Goal: Task Accomplishment & Management: Manage account settings

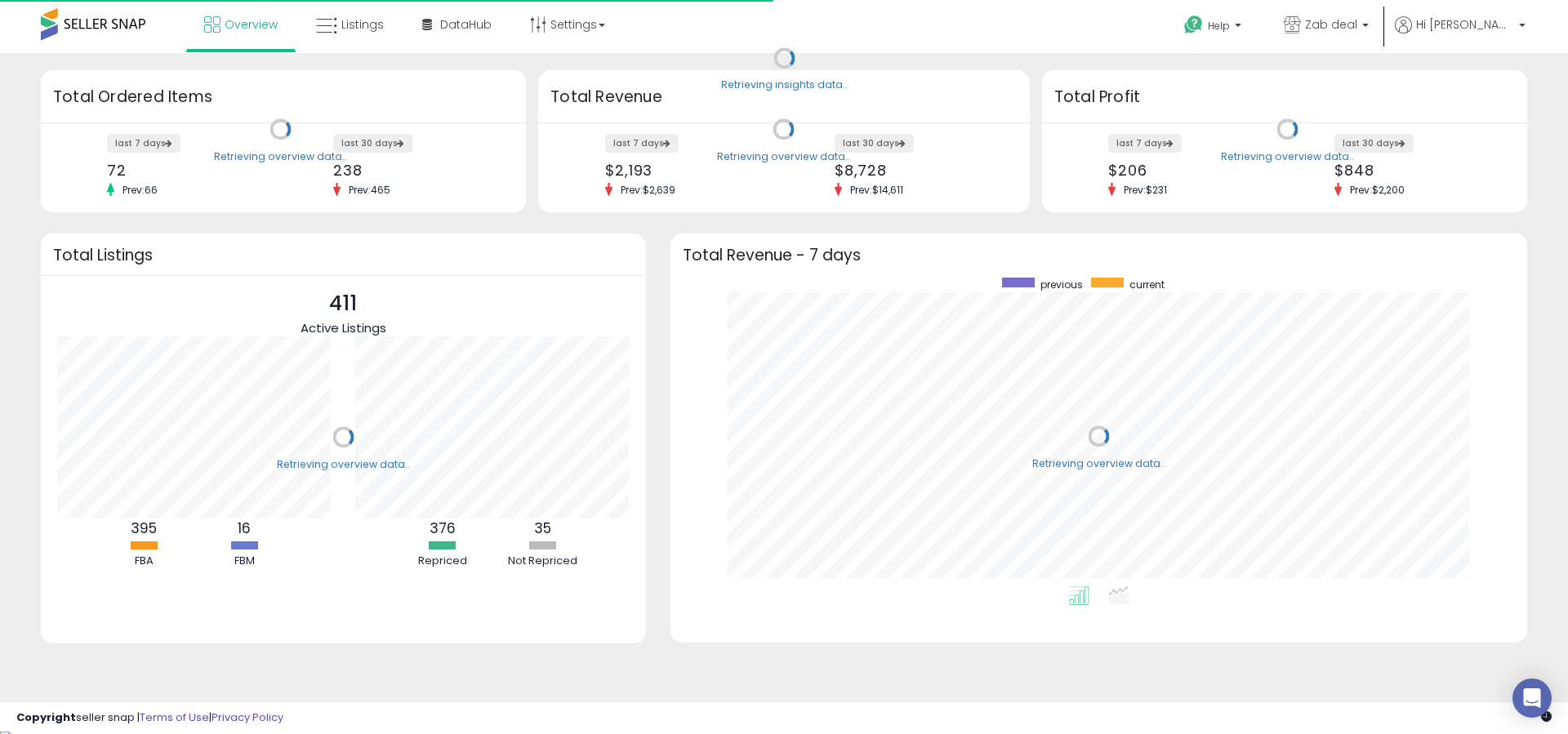
scroll to position [309, 824]
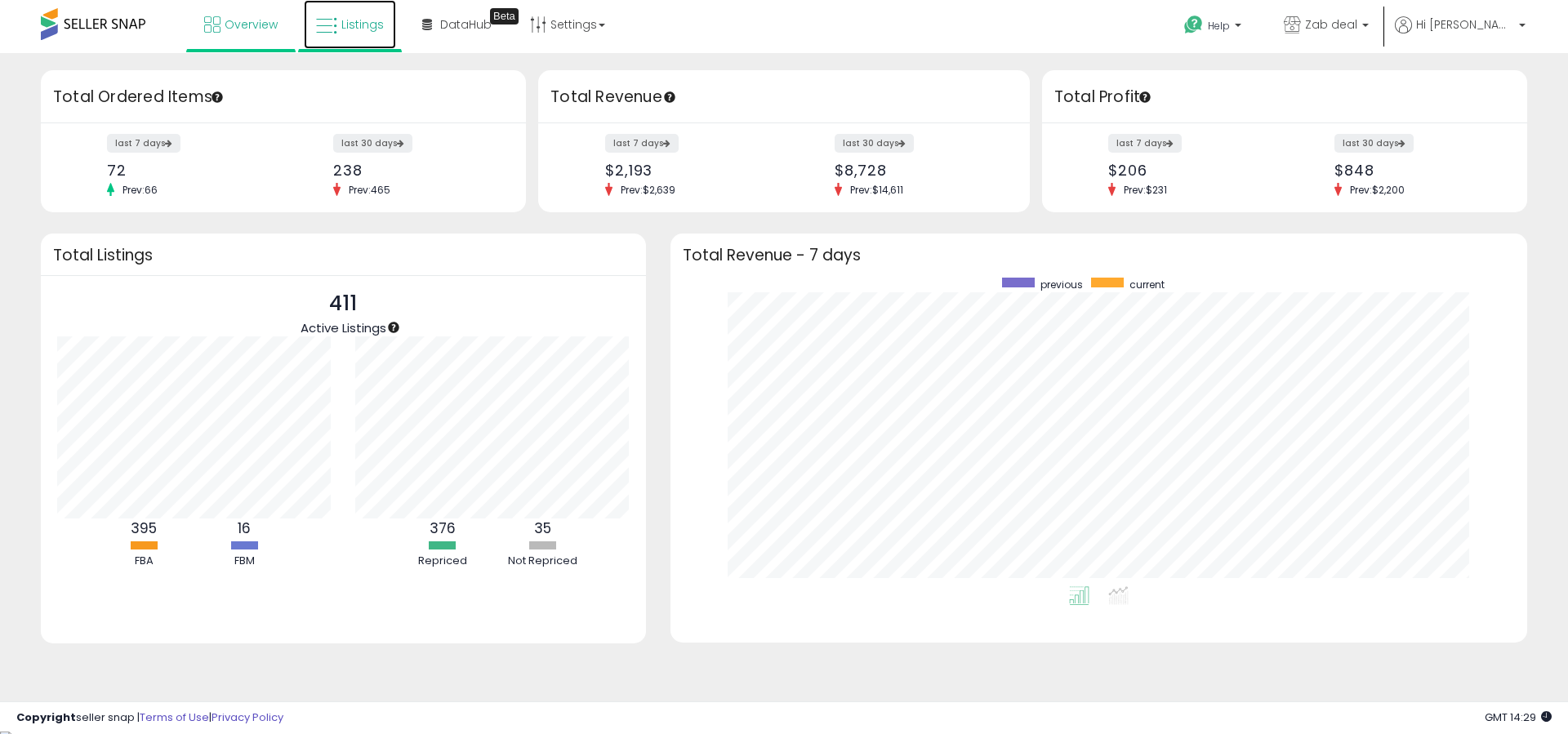
click at [348, 18] on span "Listings" at bounding box center [362, 24] width 42 height 16
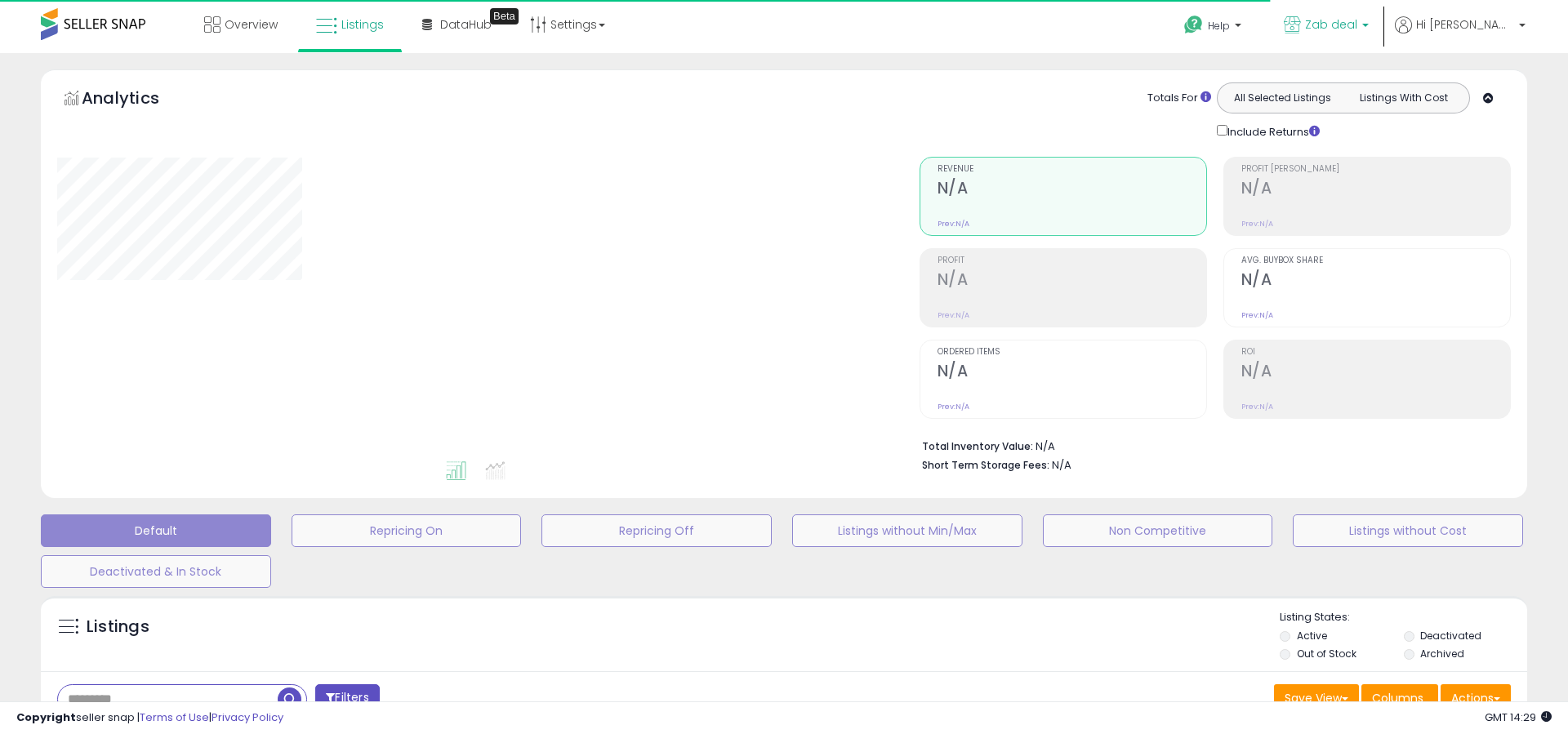
click at [1380, 41] on link "Zab deal" at bounding box center [1325, 27] width 109 height 53
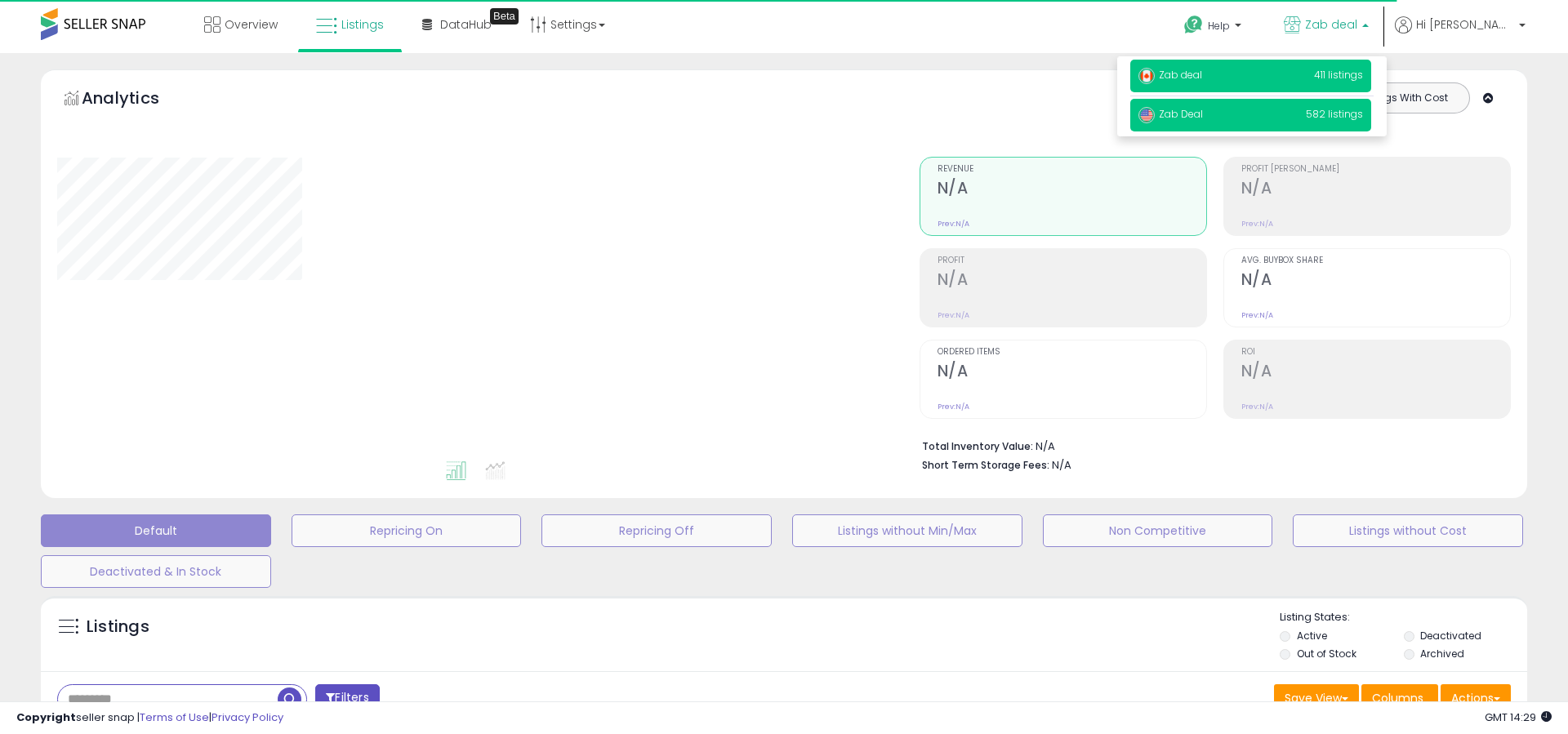
click at [1294, 99] on p "Zab Deal 582 listings" at bounding box center [1251, 115] width 241 height 33
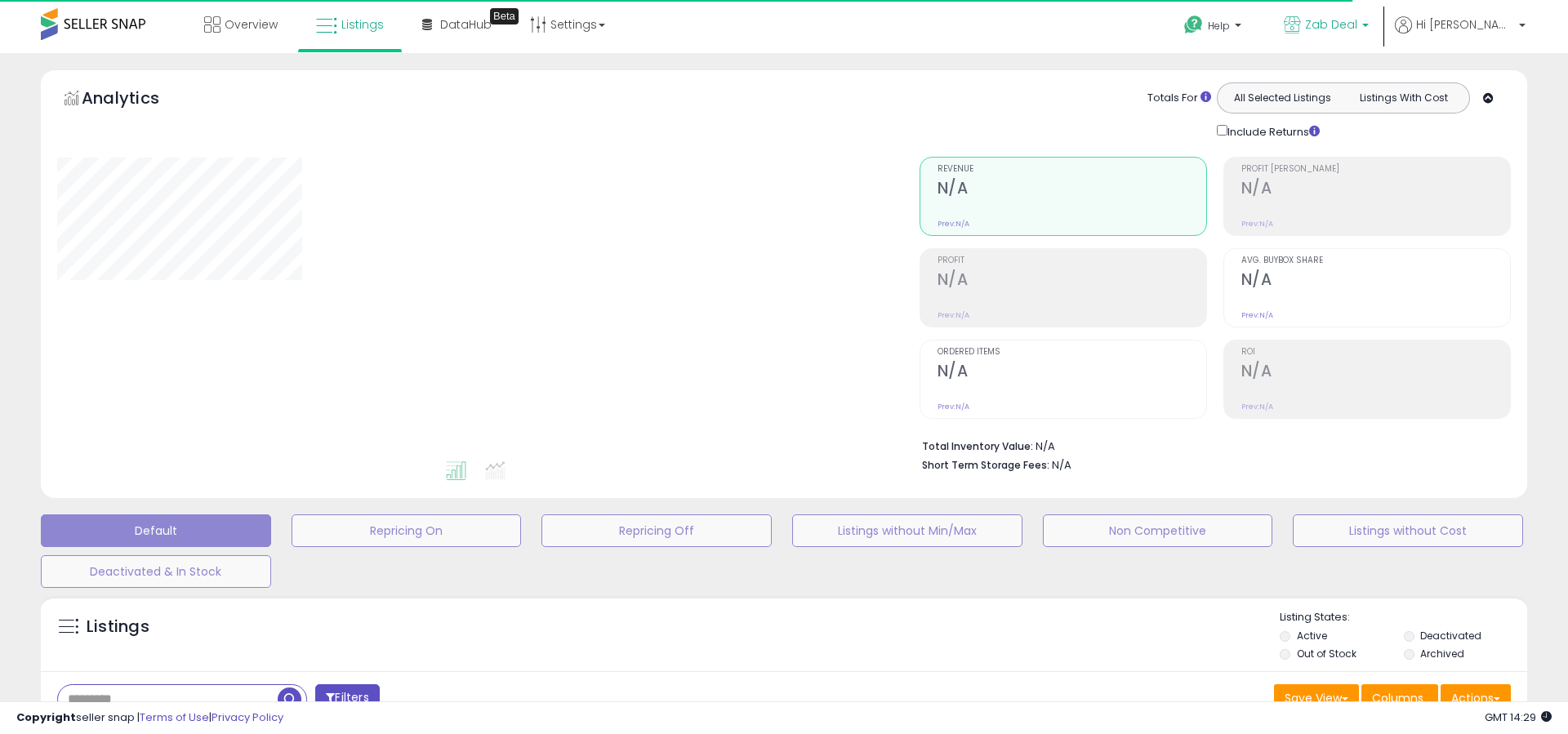
click at [1368, 22] on p "Zab Deal" at bounding box center [1325, 27] width 85 height 21
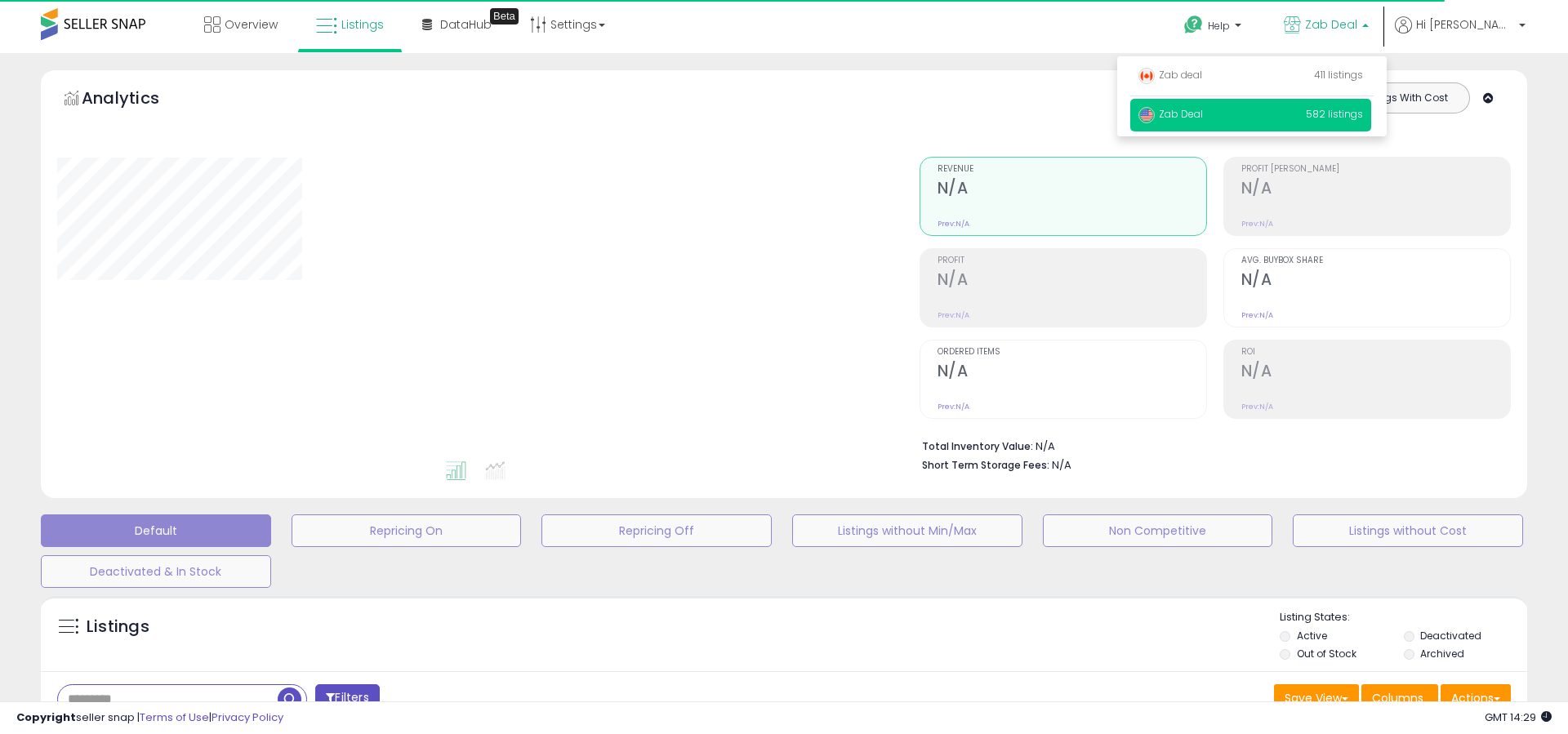
click at [841, 83] on div at bounding box center [666, 83] width 483 height 1
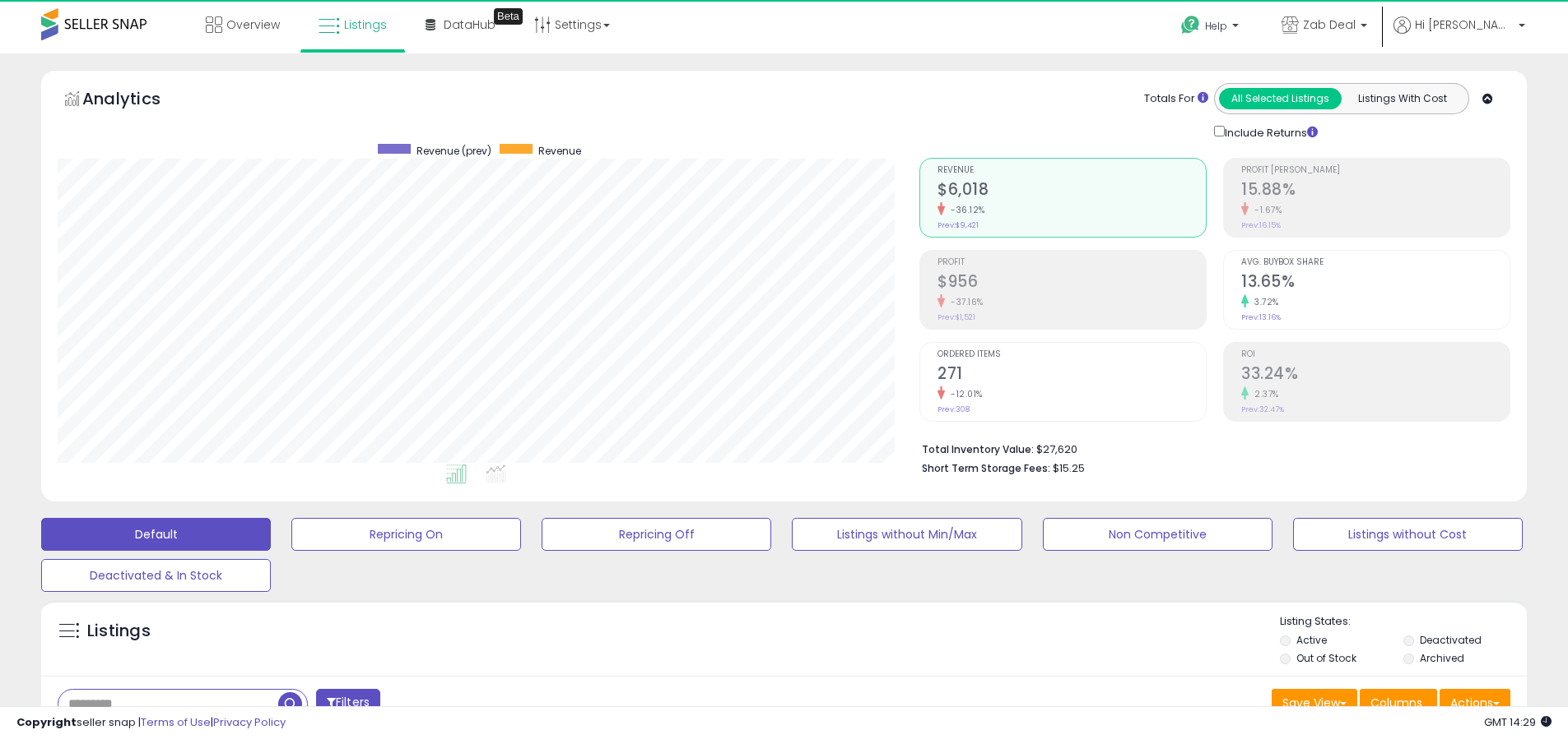
scroll to position [337, 862]
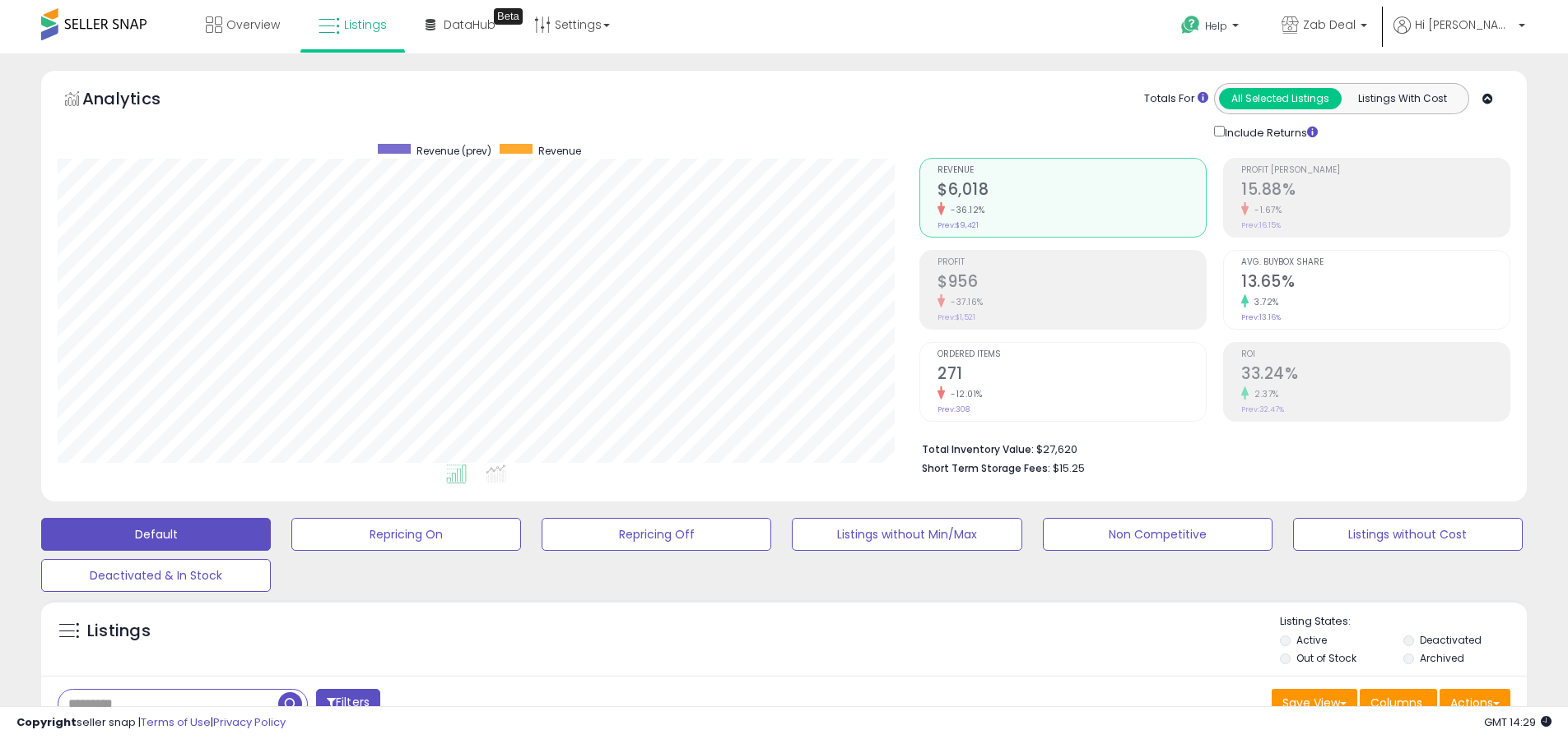
click at [634, 512] on div "Default Repricing On Repricing Off Listings without Min/Max Non Competitive Lis…" at bounding box center [784, 551] width 1526 height 82
click at [640, 528] on button "Repricing Off" at bounding box center [656, 535] width 230 height 33
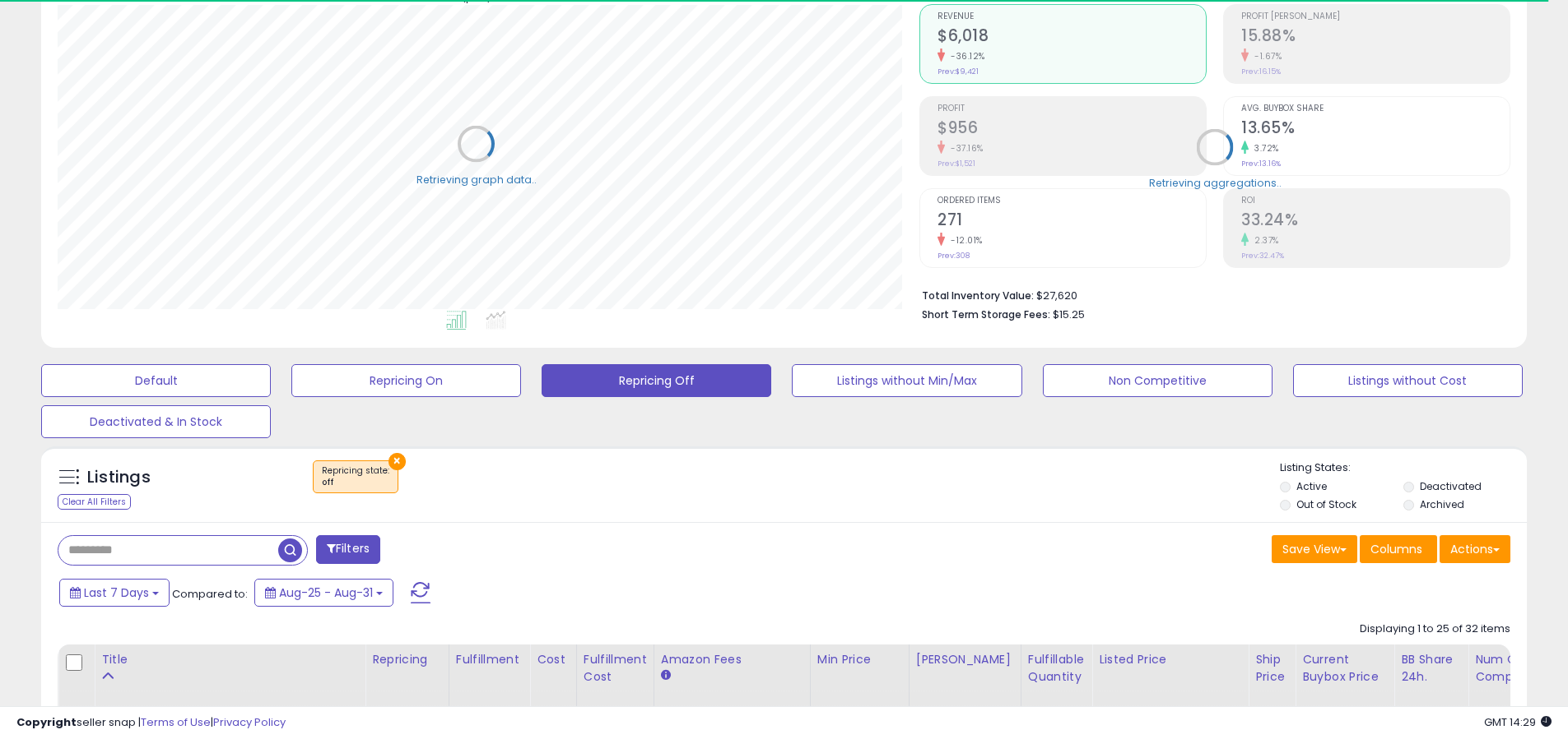
scroll to position [822142, 822019]
click at [1330, 500] on label "Out of Stock" at bounding box center [1325, 504] width 60 height 14
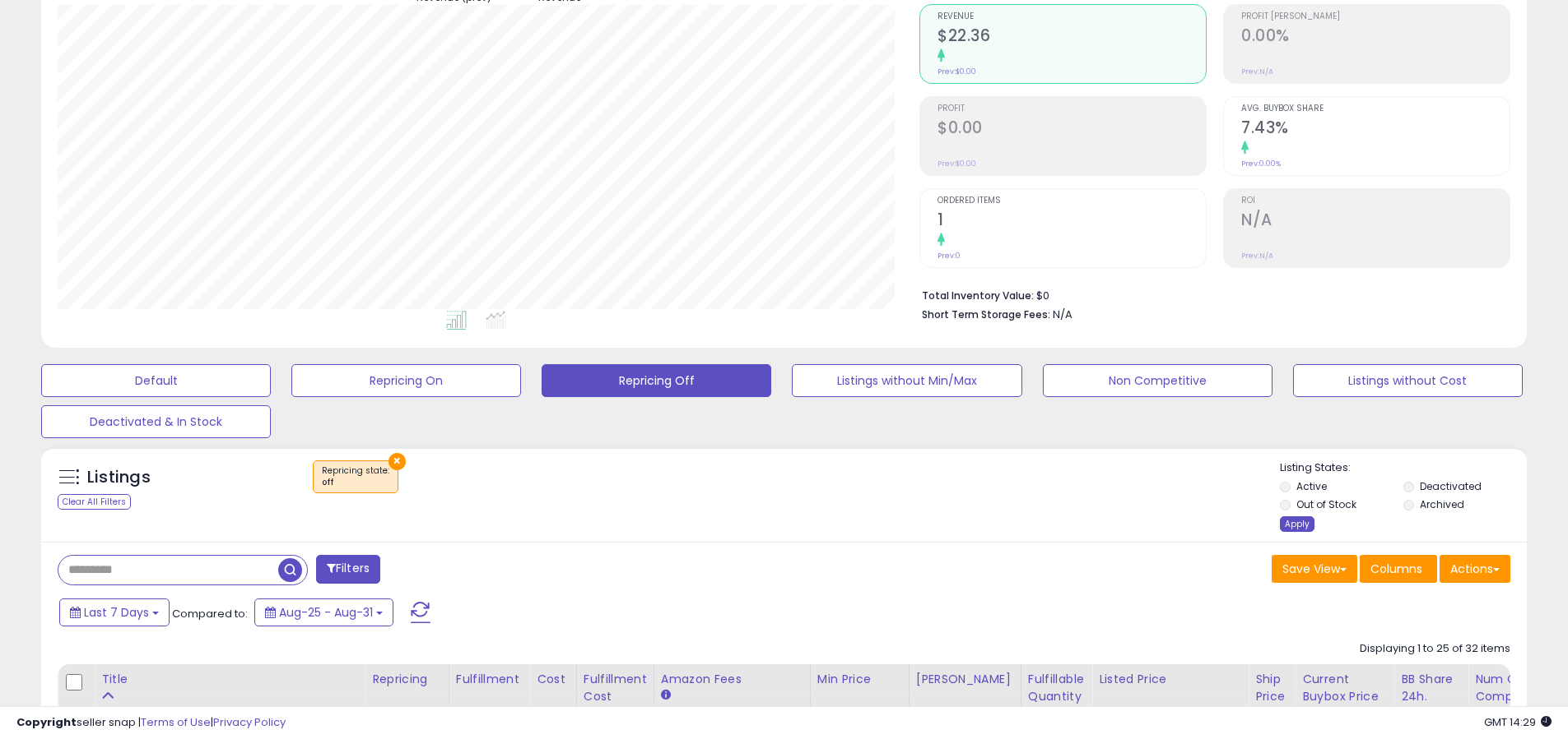
click at [1302, 519] on div "Apply" at bounding box center [1297, 524] width 35 height 16
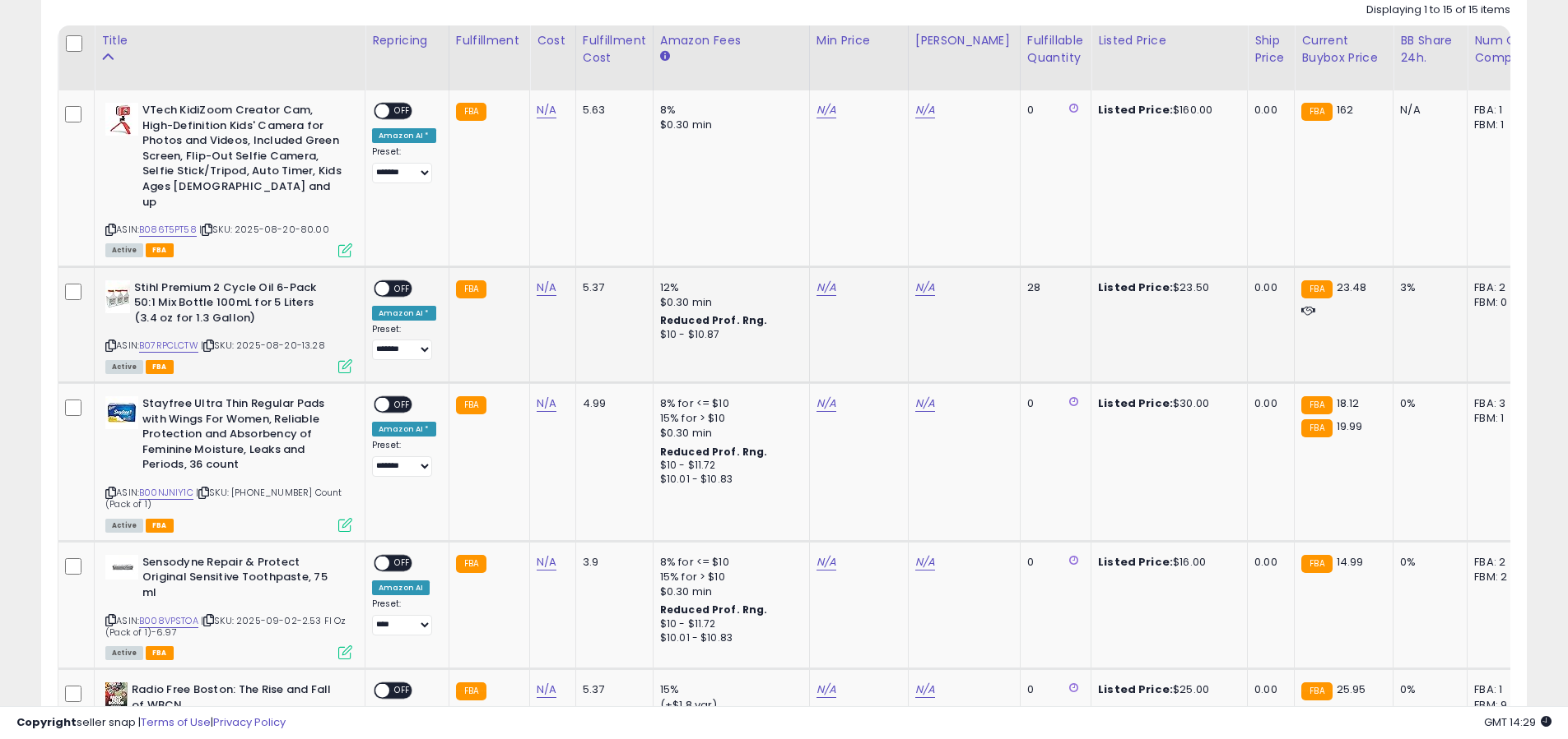
scroll to position [781, 0]
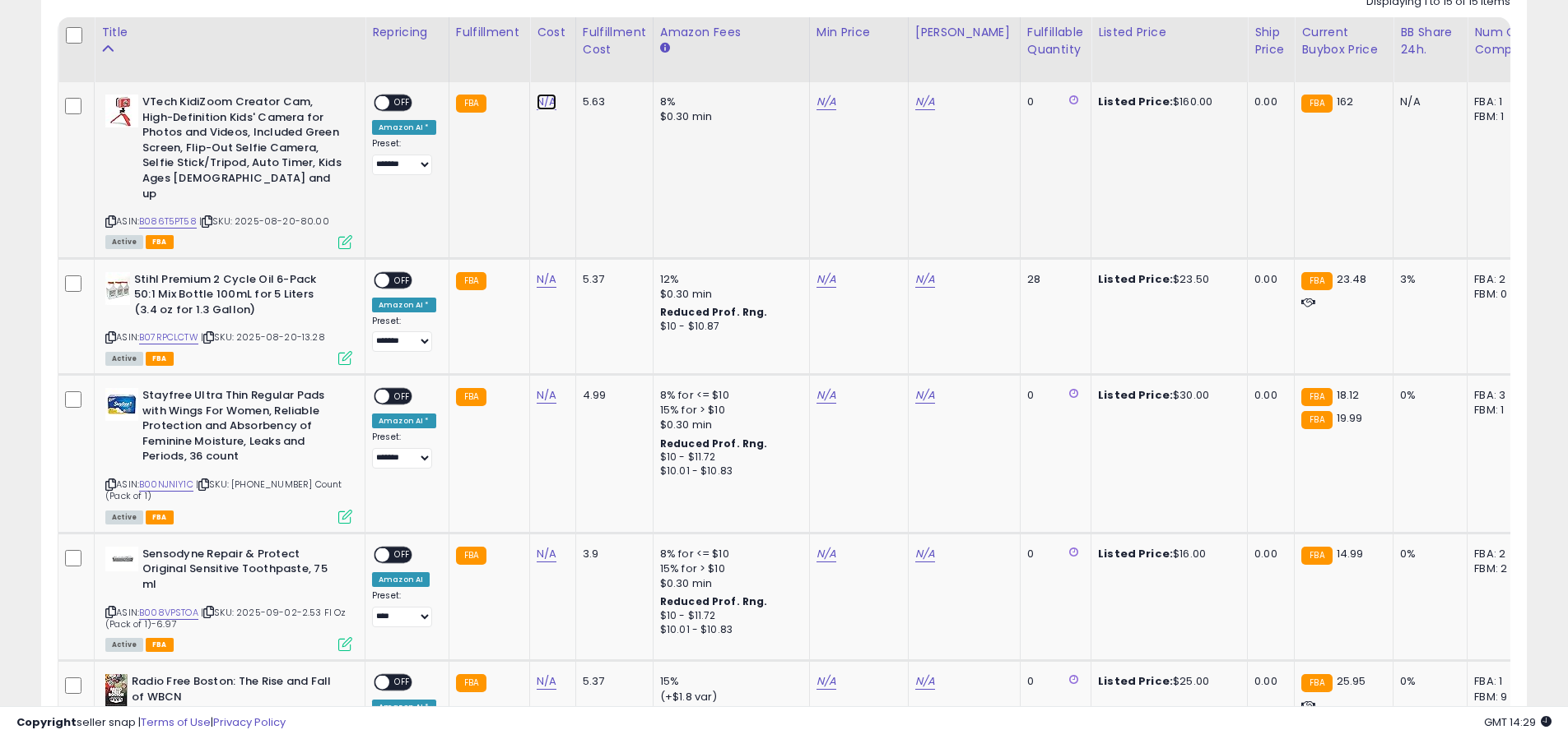
click at [542, 100] on link "N/A" at bounding box center [546, 101] width 20 height 16
type input "*"
type input "**"
click button "submit" at bounding box center [595, 60] width 28 height 24
click at [383, 101] on span at bounding box center [382, 103] width 14 height 14
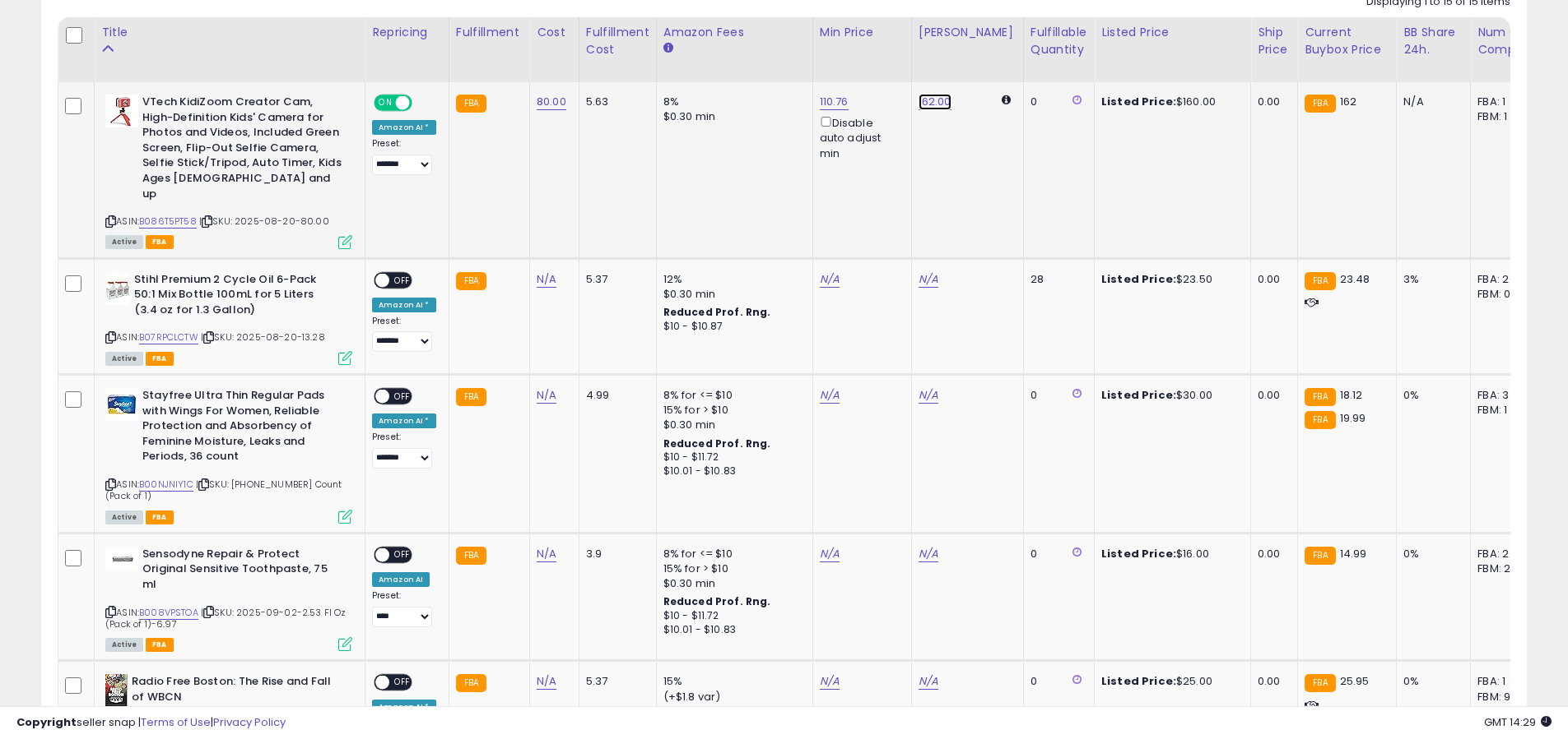
click at [939, 104] on link "162.00" at bounding box center [934, 101] width 33 height 16
click at [998, 49] on button "submit" at bounding box center [983, 43] width 28 height 24
click at [552, 272] on div "N/A" at bounding box center [551, 279] width 29 height 15
click at [544, 271] on link "N/A" at bounding box center [546, 279] width 20 height 16
type input "**"
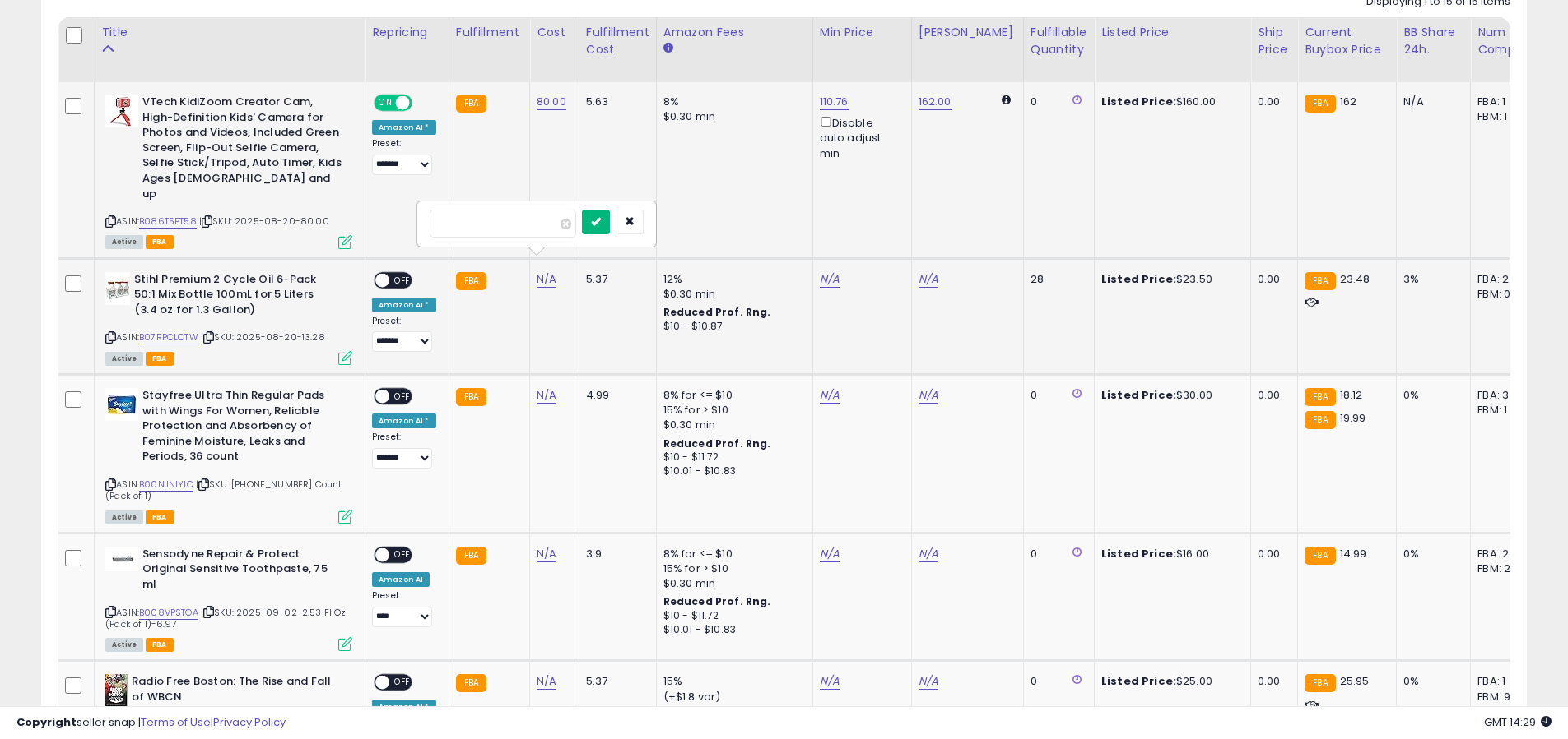
click at [609, 215] on button "submit" at bounding box center [595, 222] width 28 height 24
click at [400, 273] on span "OFF" at bounding box center [402, 280] width 26 height 14
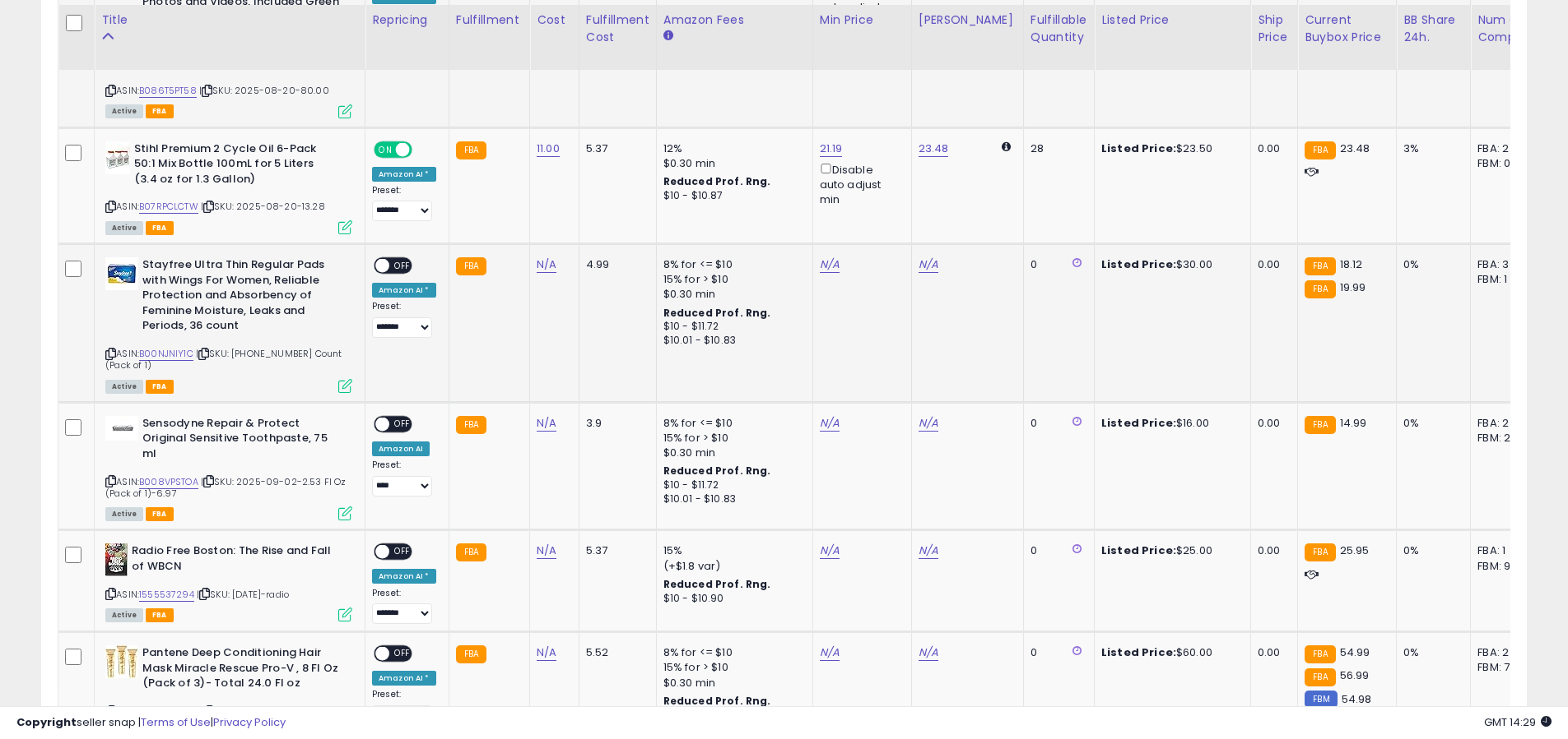
scroll to position [917, 0]
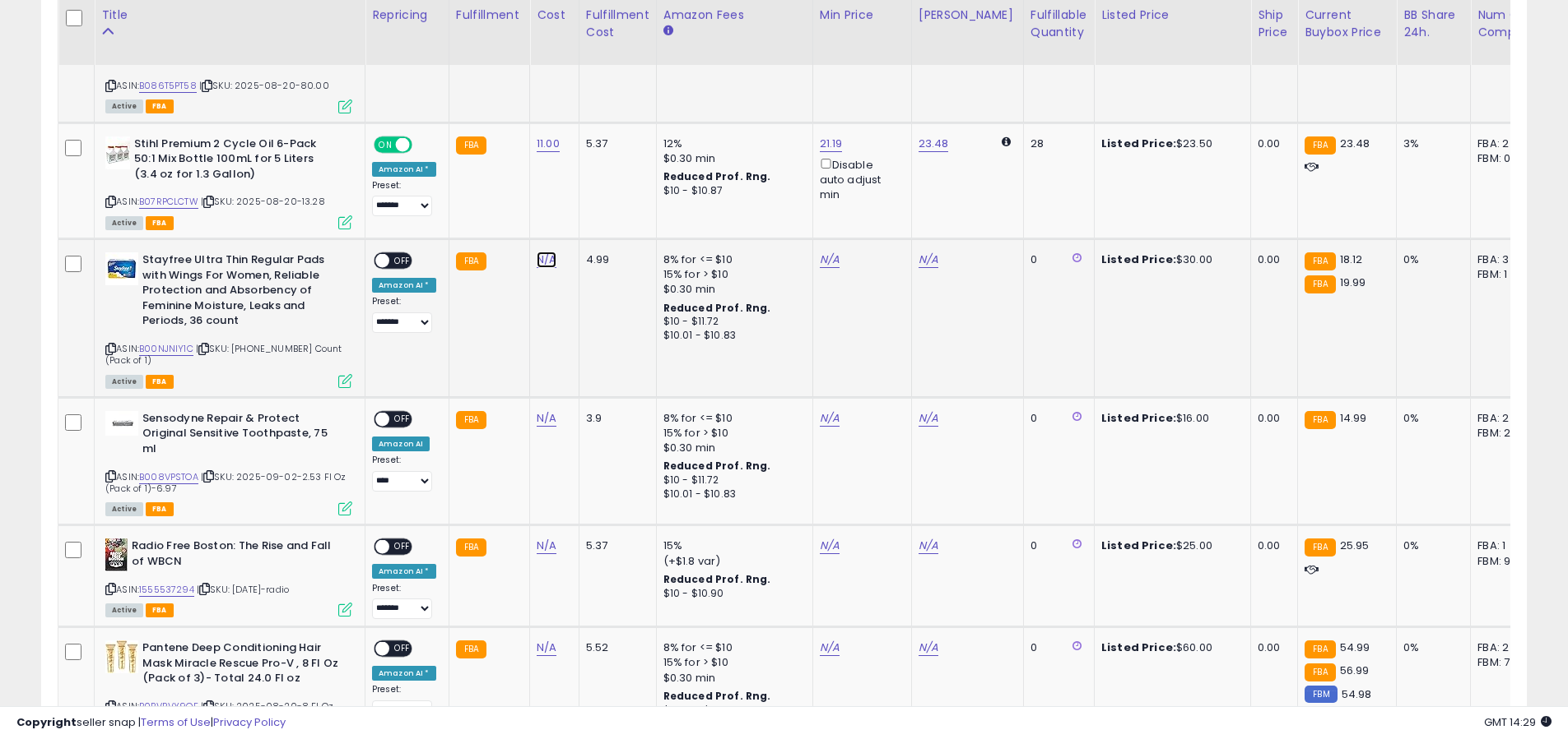
click at [537, 252] on link "N/A" at bounding box center [546, 260] width 20 height 16
type input "*"
click button "submit" at bounding box center [595, 202] width 28 height 24
click at [394, 254] on span "OFF" at bounding box center [402, 261] width 26 height 14
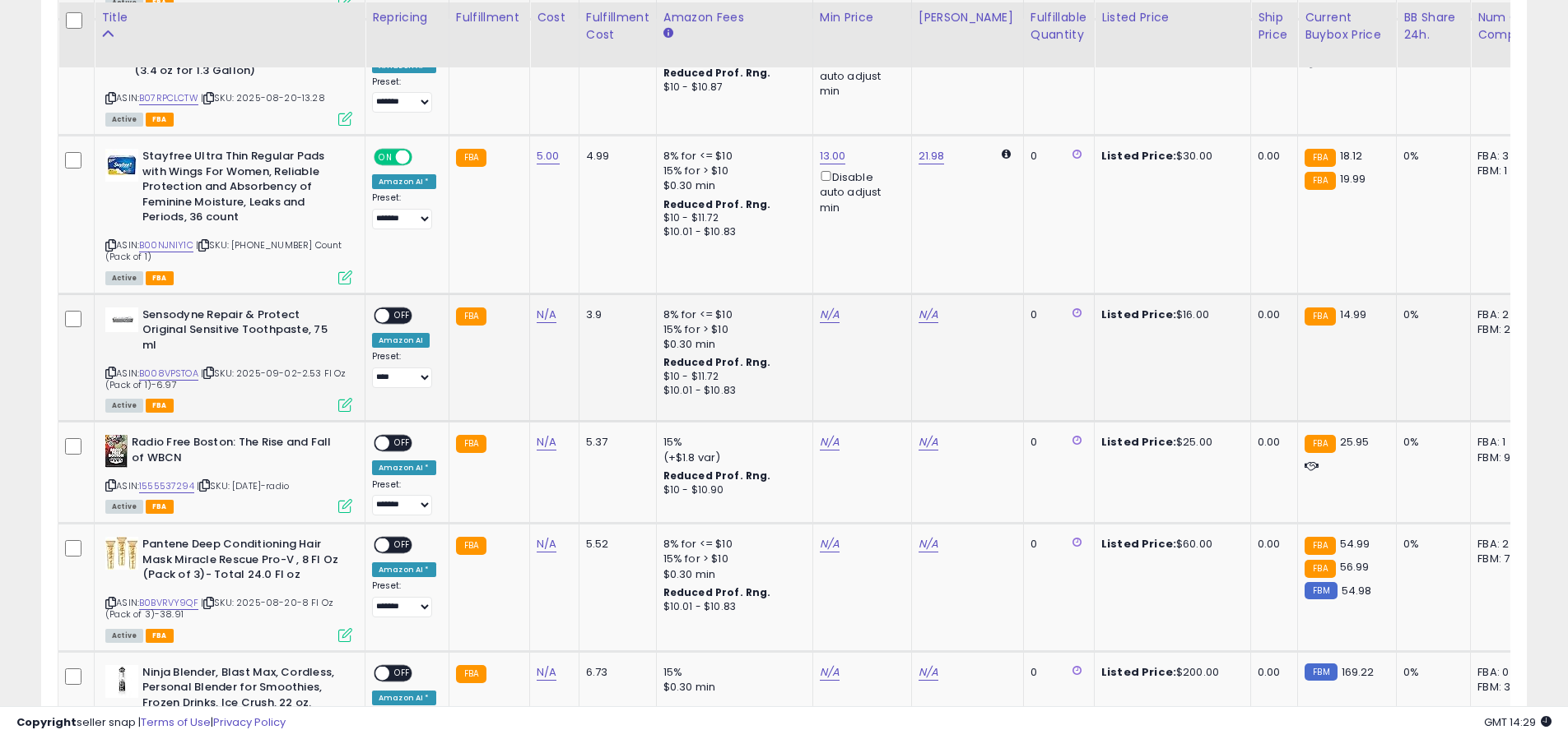
scroll to position [1023, 0]
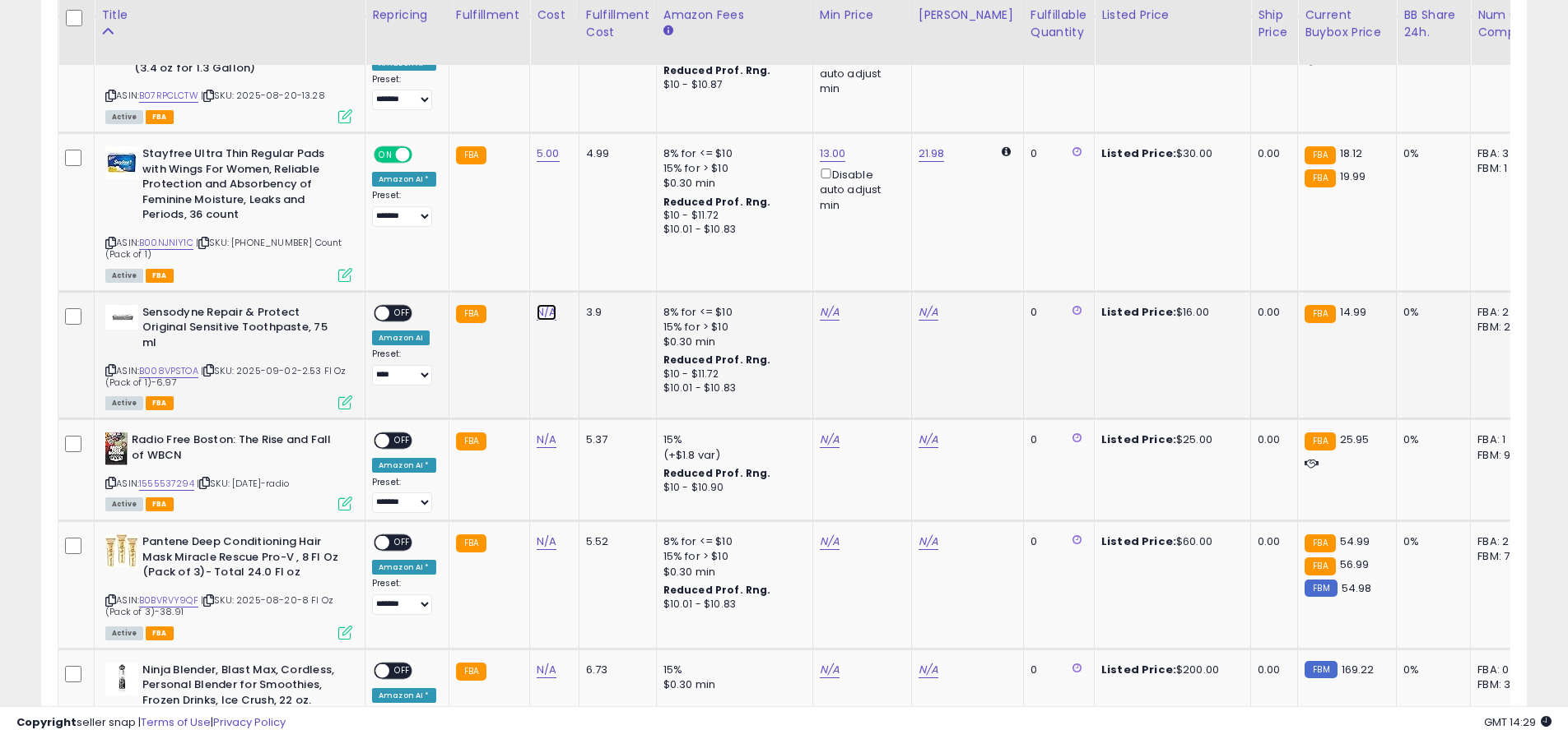
click at [540, 304] on link "N/A" at bounding box center [546, 312] width 20 height 16
type input "*"
click button "submit" at bounding box center [595, 255] width 28 height 24
click at [390, 306] on span "OFF" at bounding box center [402, 313] width 26 height 14
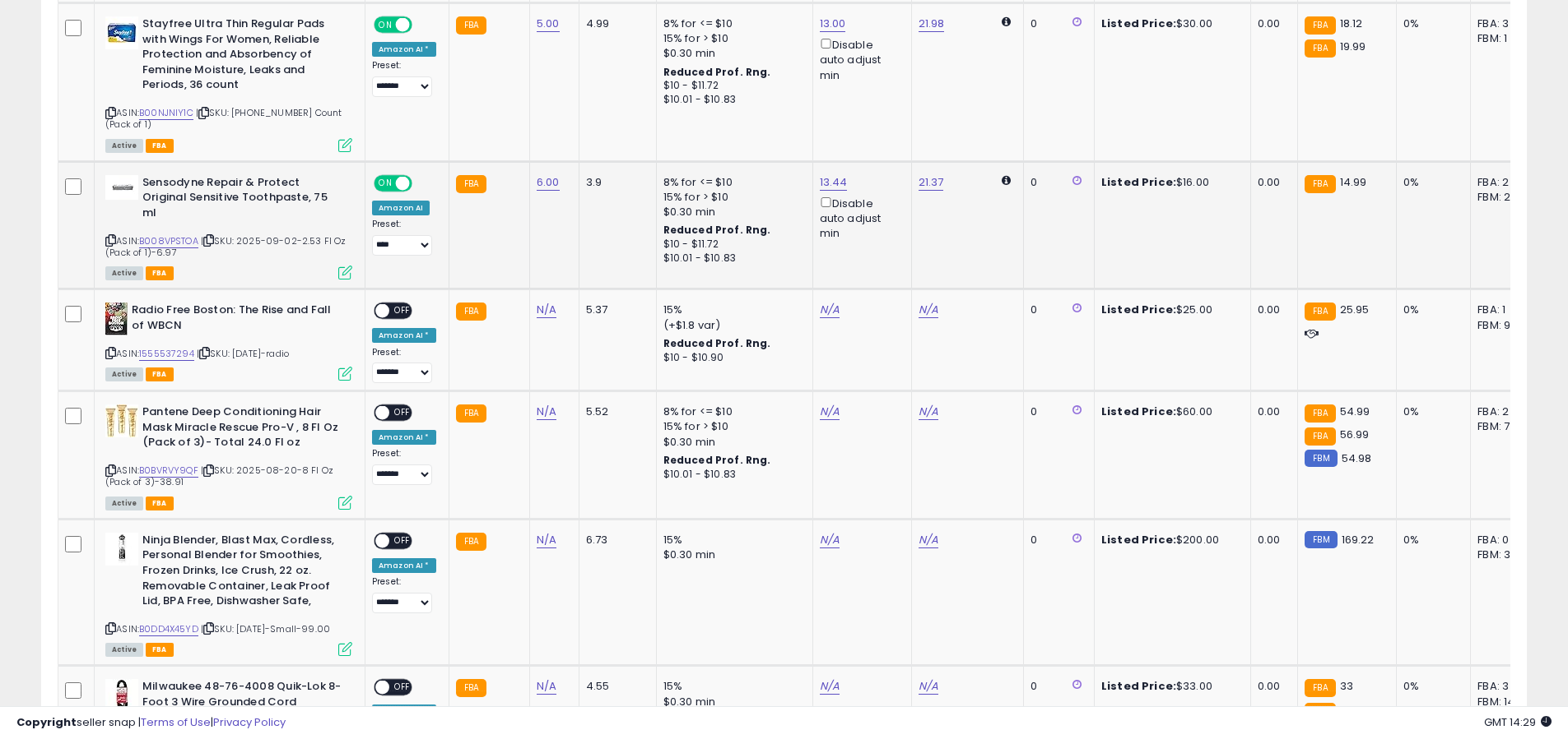
scroll to position [1159, 0]
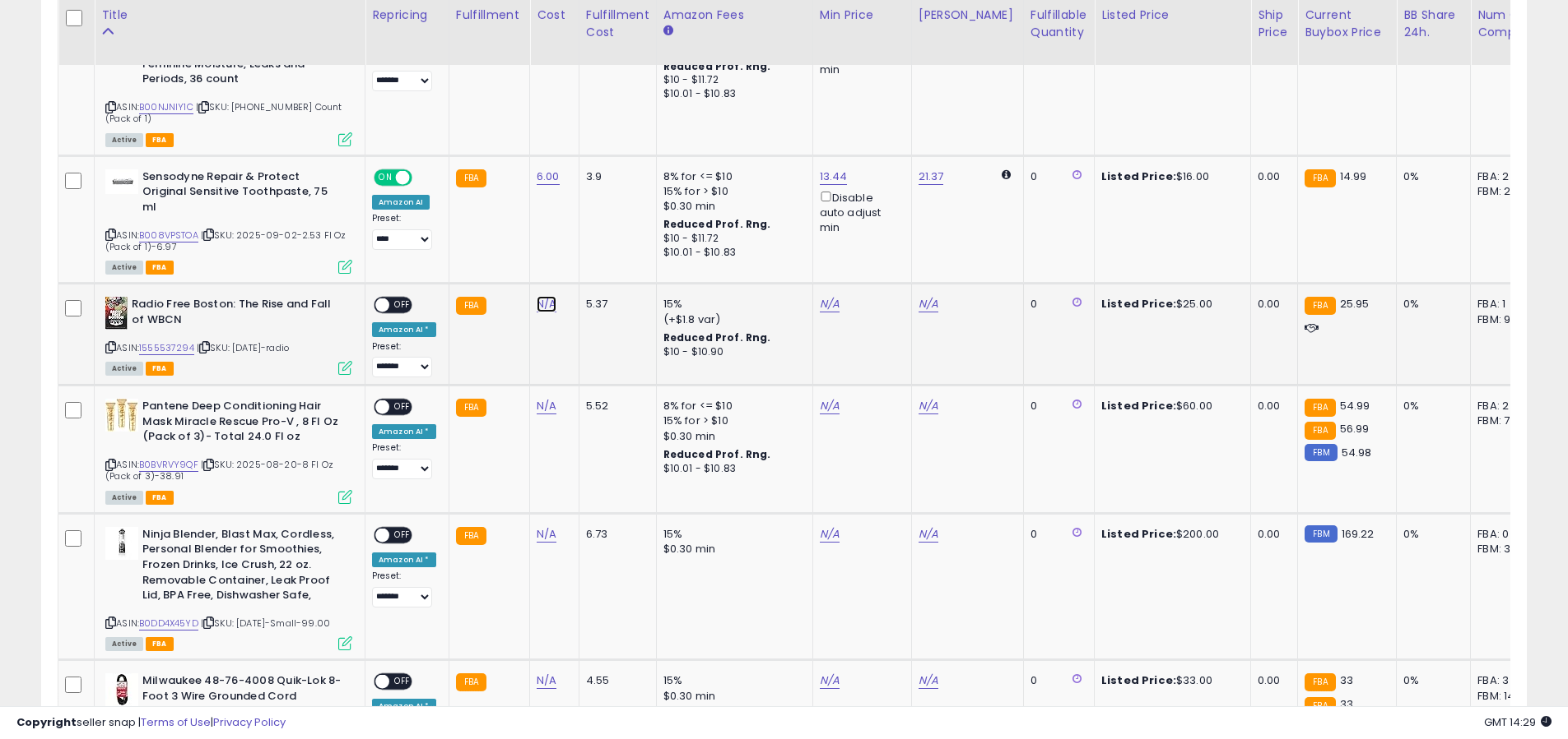
click at [537, 296] on link "N/A" at bounding box center [546, 304] width 20 height 16
type input "*"
click button "submit" at bounding box center [595, 231] width 28 height 24
click at [391, 299] on div "ON OFF" at bounding box center [374, 306] width 39 height 14
click at [399, 299] on span "OFF" at bounding box center [402, 306] width 26 height 14
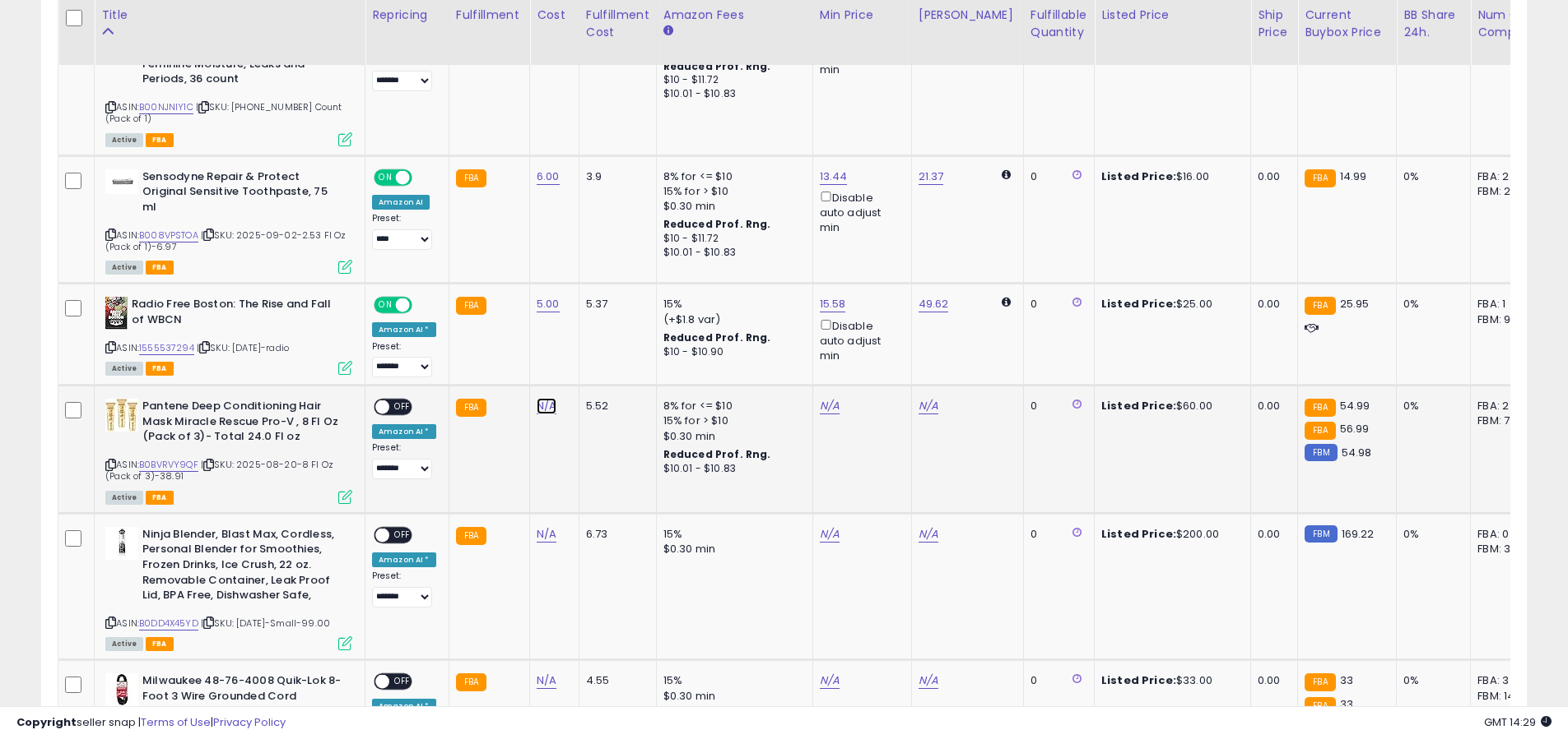
click at [540, 398] on link "N/A" at bounding box center [546, 405] width 20 height 16
type input "**"
click button "submit" at bounding box center [595, 334] width 28 height 24
click at [398, 400] on span "OFF" at bounding box center [402, 407] width 26 height 14
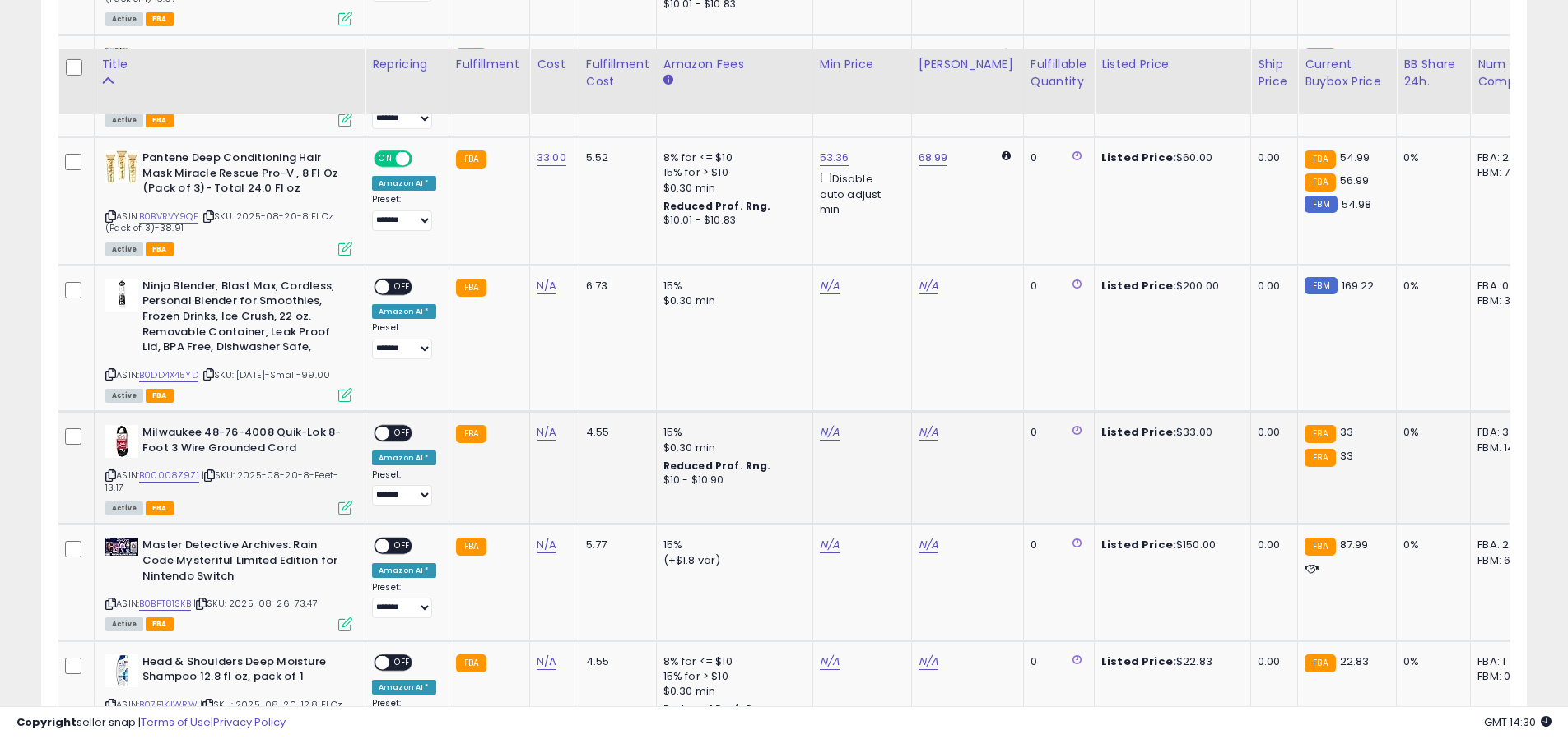
scroll to position [1456, 0]
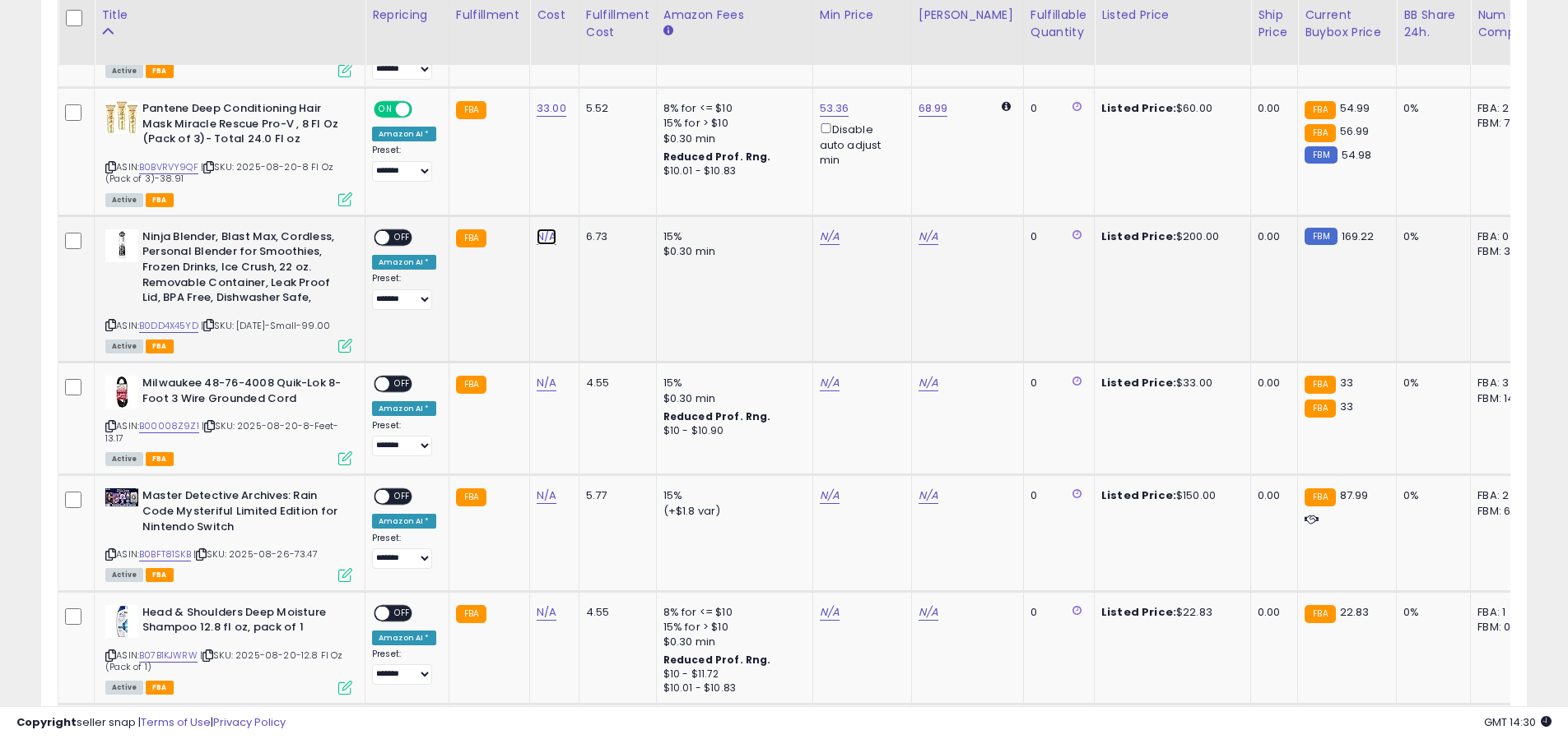
click at [550, 229] on link "N/A" at bounding box center [546, 237] width 20 height 16
type input "***"
click button "submit" at bounding box center [595, 165] width 28 height 24
click at [385, 230] on span at bounding box center [382, 237] width 14 height 14
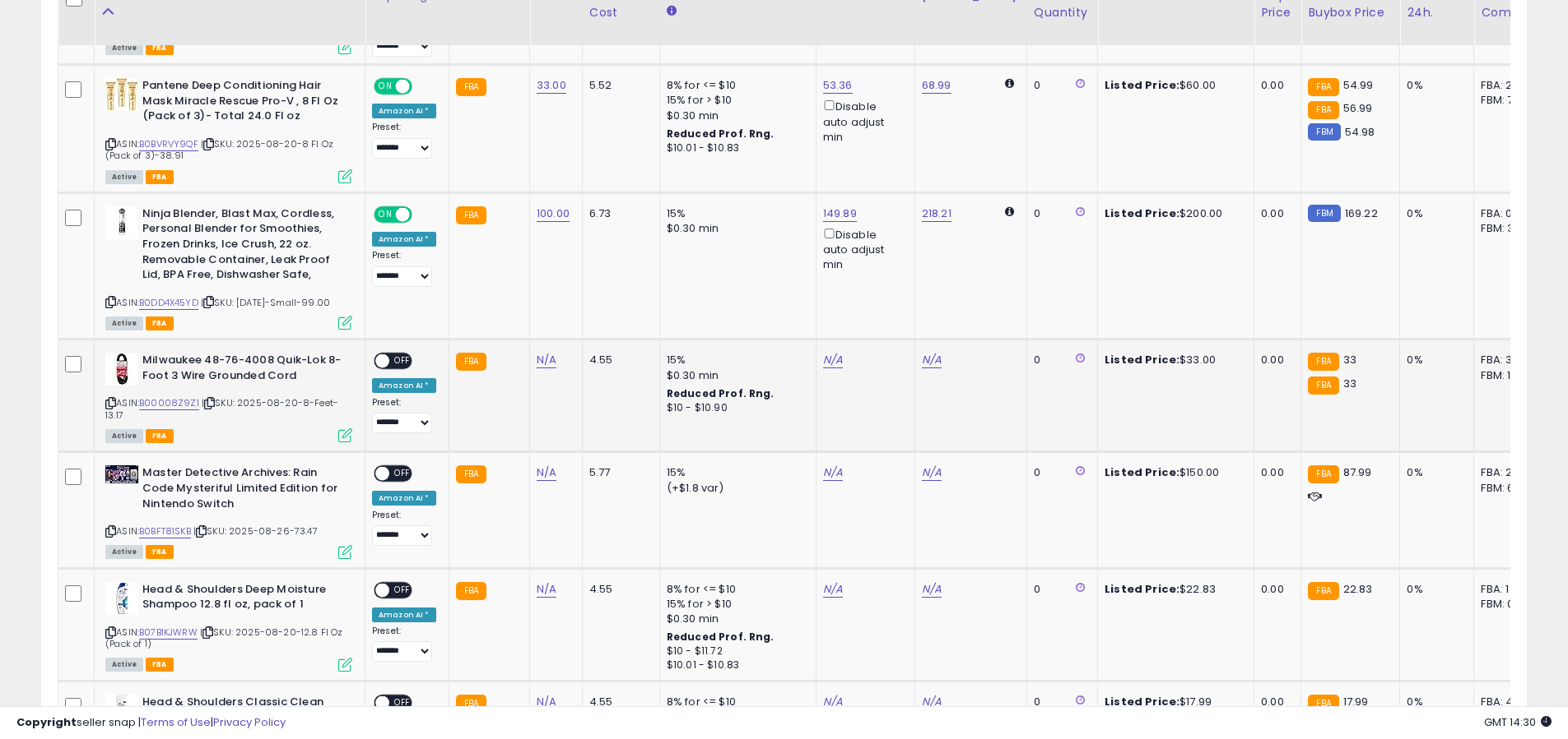
scroll to position [1483, 0]
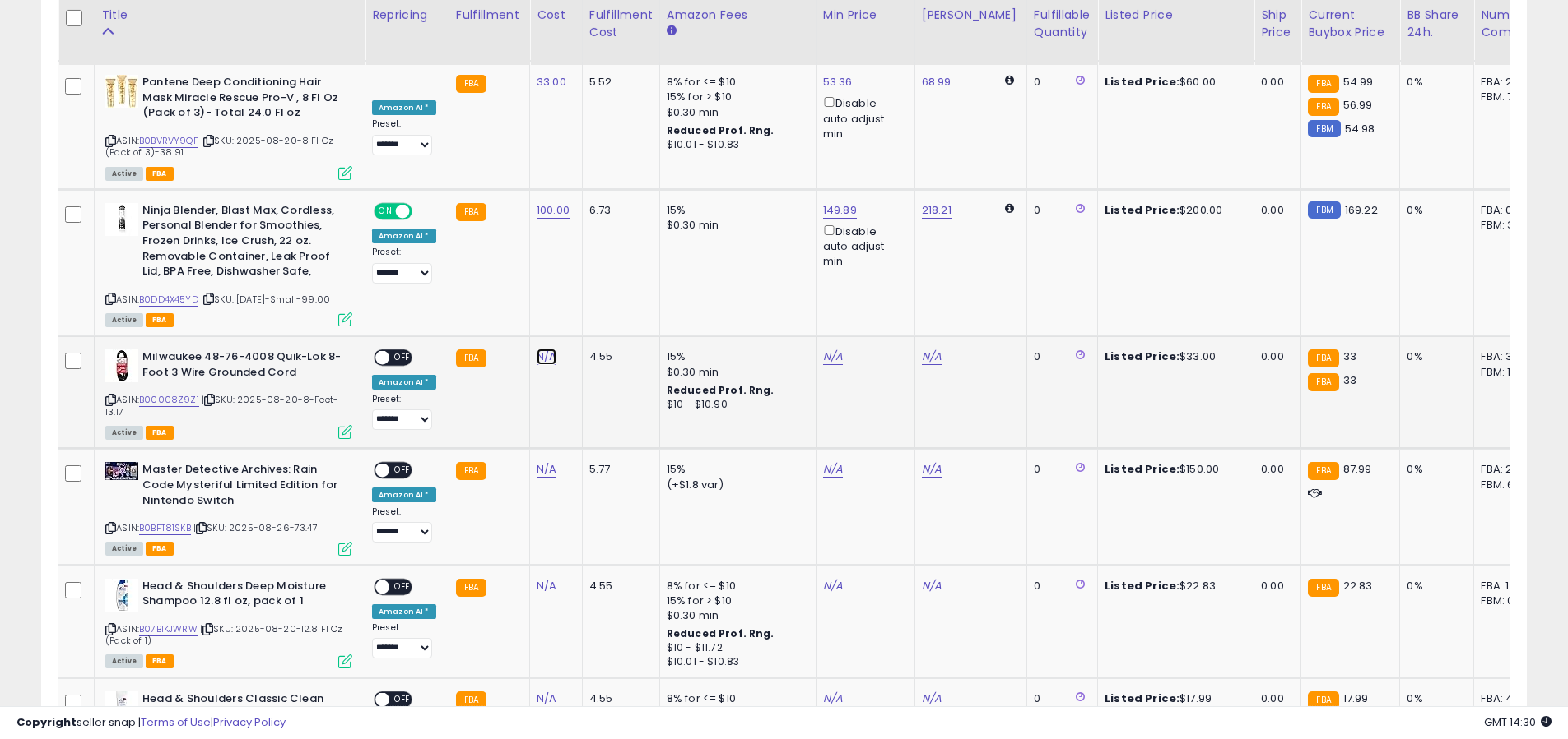
click at [544, 349] on link "N/A" at bounding box center [546, 357] width 20 height 16
type input "**"
click at [601, 294] on icon "submit" at bounding box center [595, 295] width 10 height 10
click at [387, 351] on span at bounding box center [382, 358] width 14 height 14
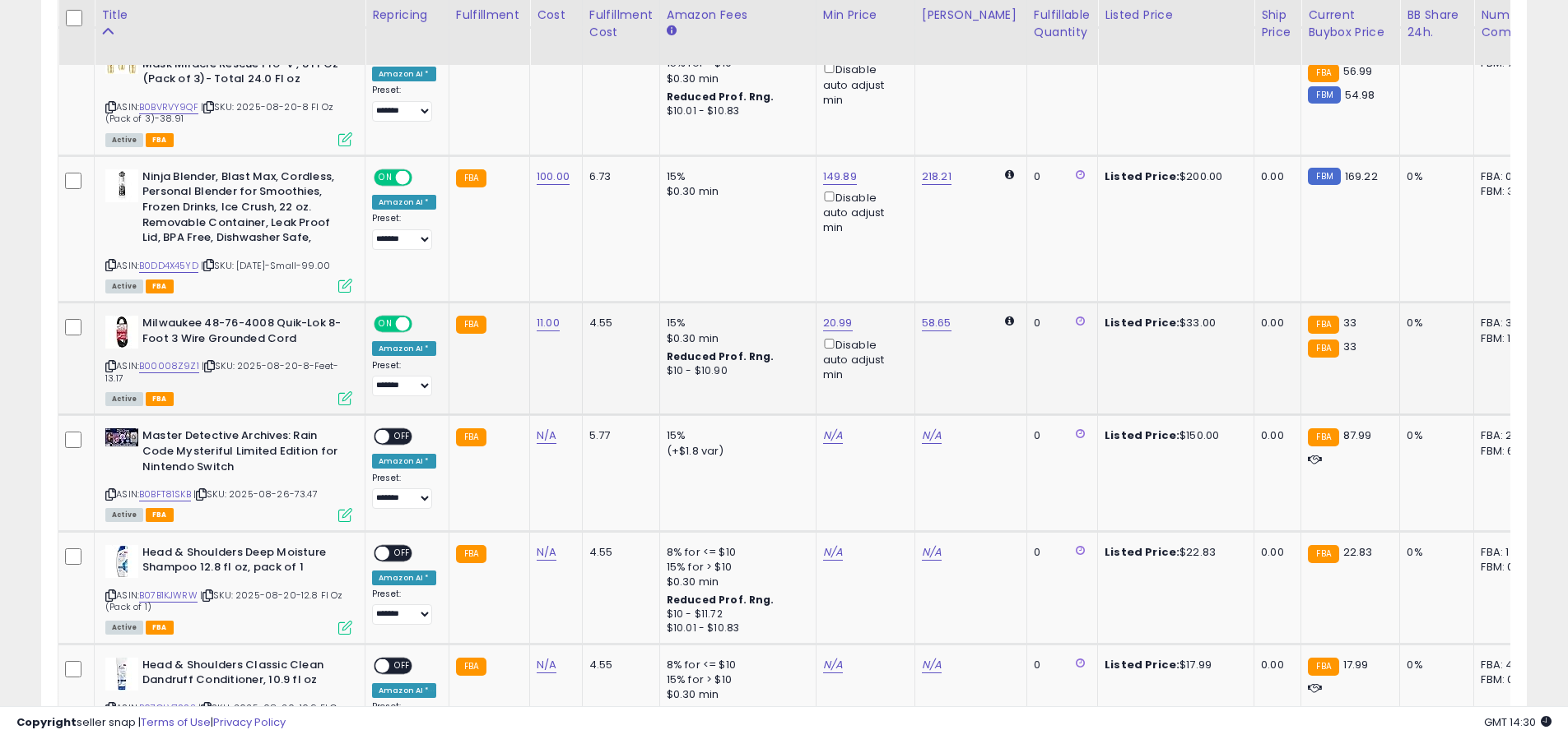
scroll to position [1624, 0]
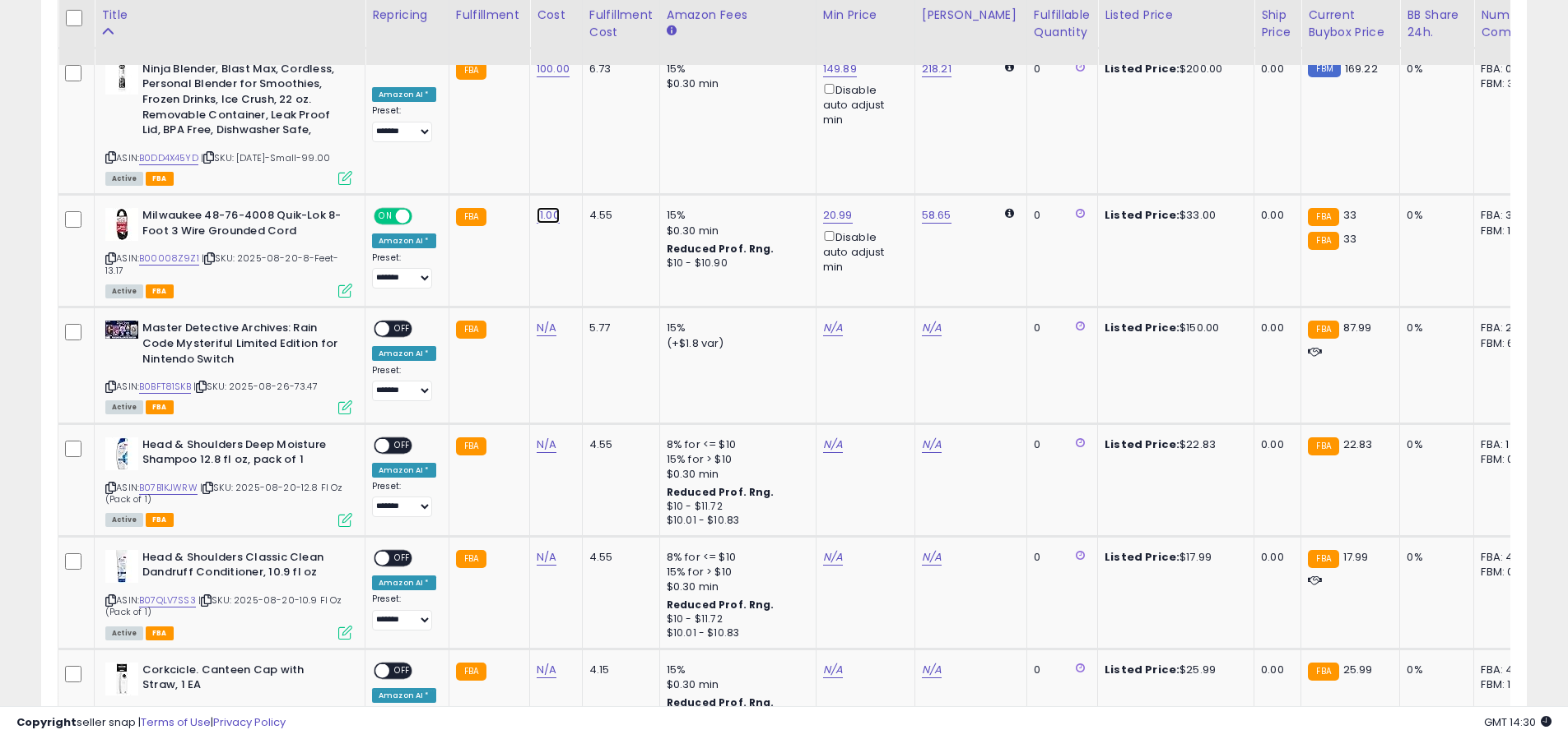
click at [547, 207] on link "11.00" at bounding box center [548, 215] width 23 height 16
click at [509, 161] on input "*****" at bounding box center [504, 156] width 146 height 28
type input "**"
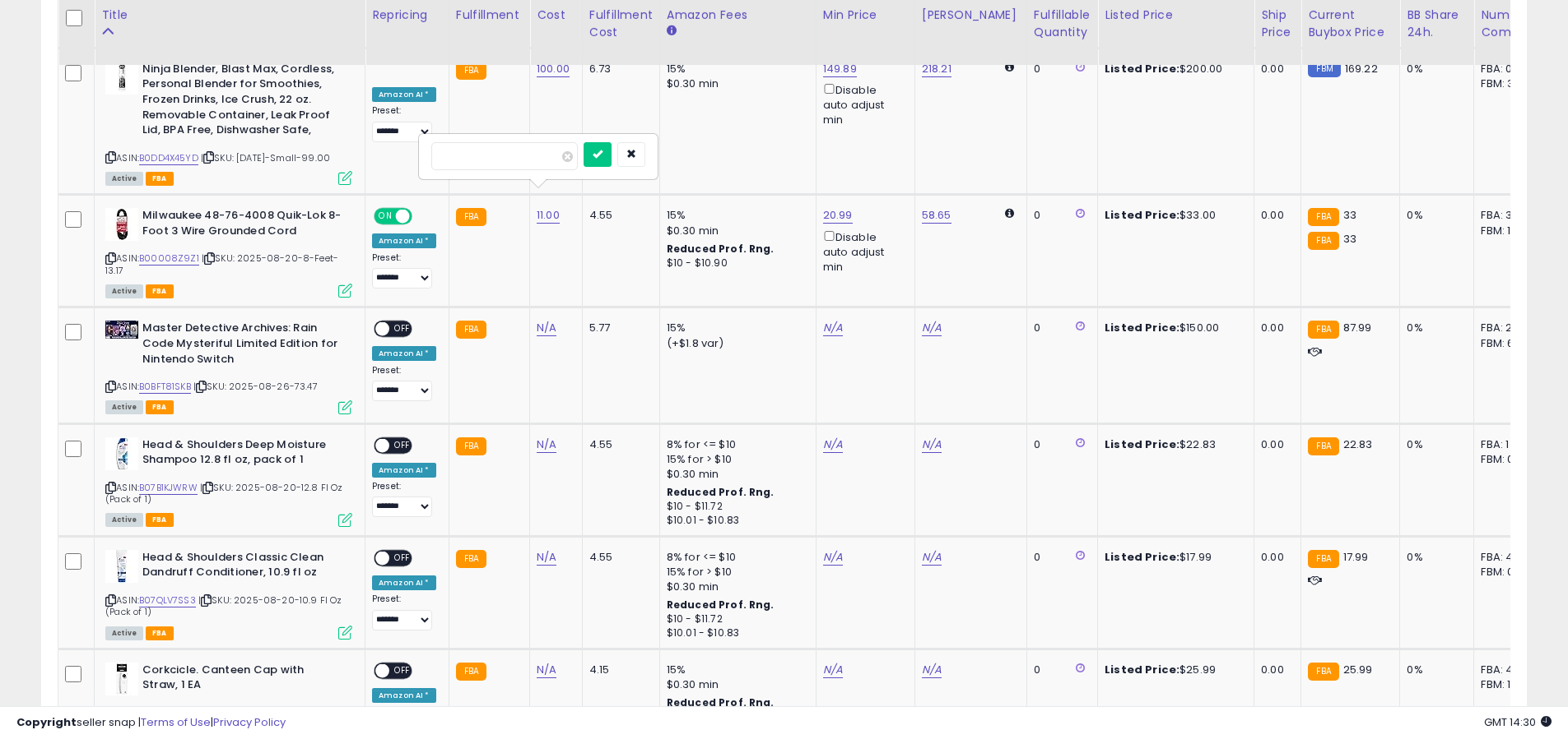
click button "submit" at bounding box center [597, 154] width 28 height 24
click at [537, 320] on link "N/A" at bounding box center [546, 327] width 20 height 16
type input "**"
click button "submit" at bounding box center [595, 256] width 28 height 24
click at [413, 321] on div "**********" at bounding box center [404, 360] width 64 height 81
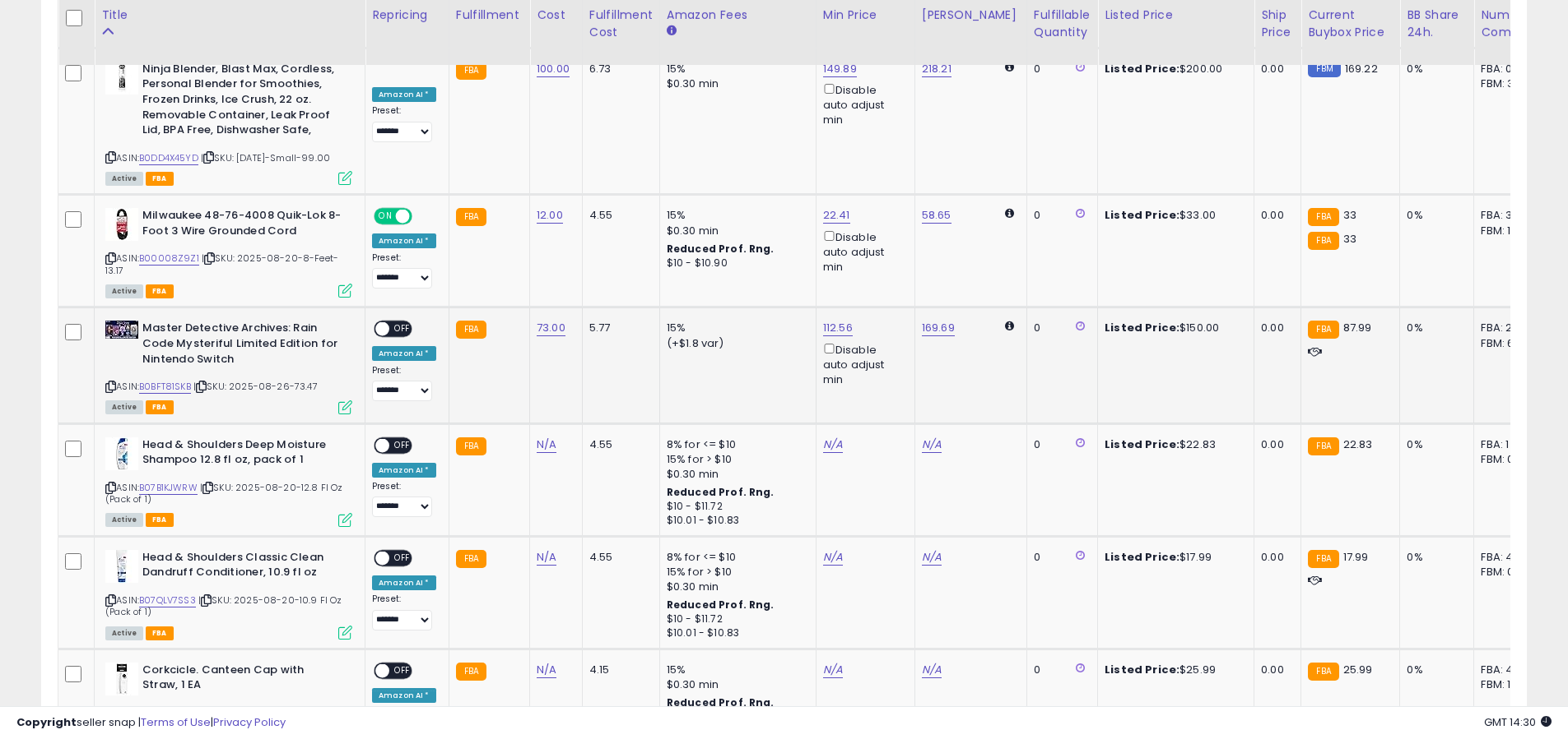
click at [402, 322] on span "OFF" at bounding box center [402, 329] width 26 height 14
click at [177, 380] on link "B0BFT81SKB" at bounding box center [165, 387] width 52 height 14
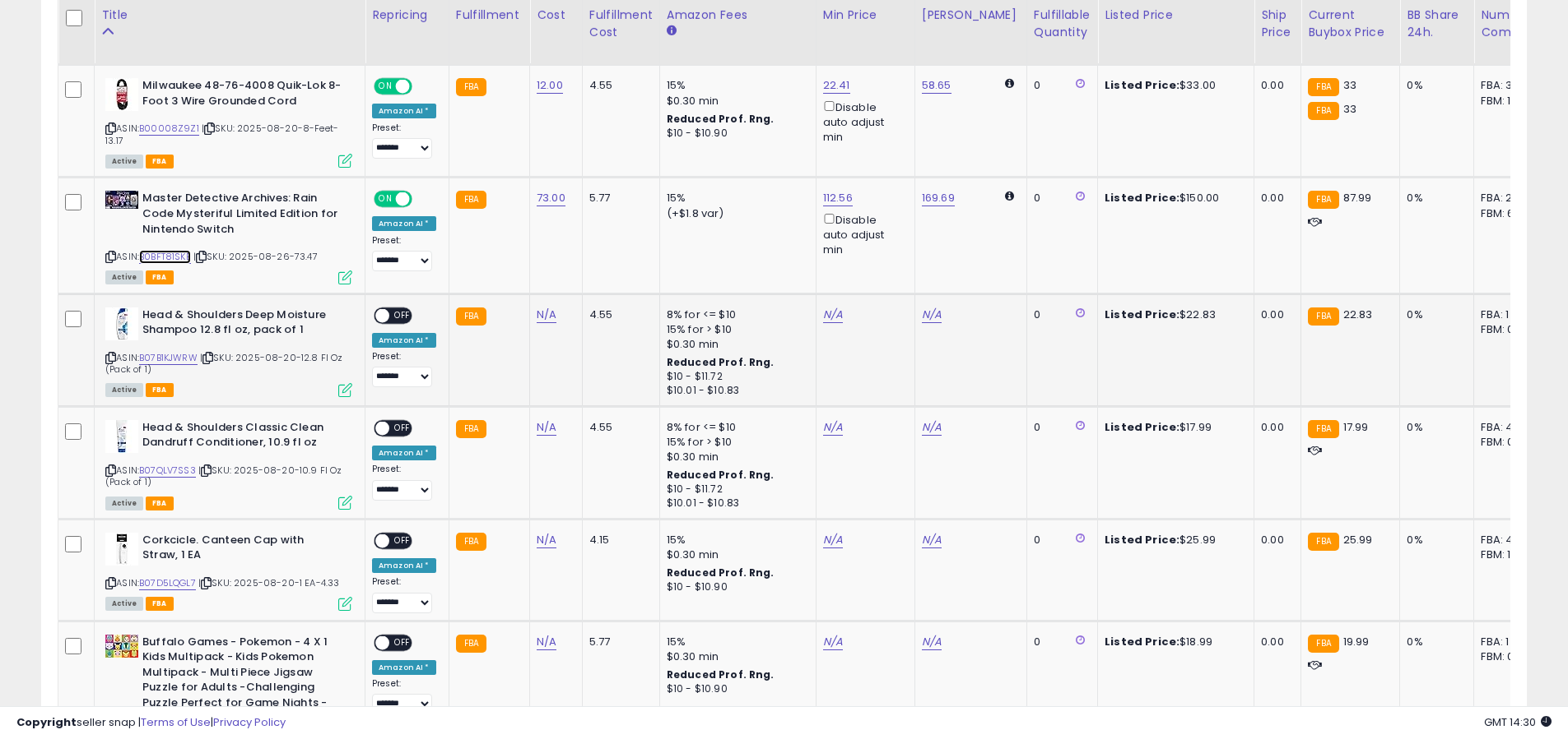
scroll to position [1760, 0]
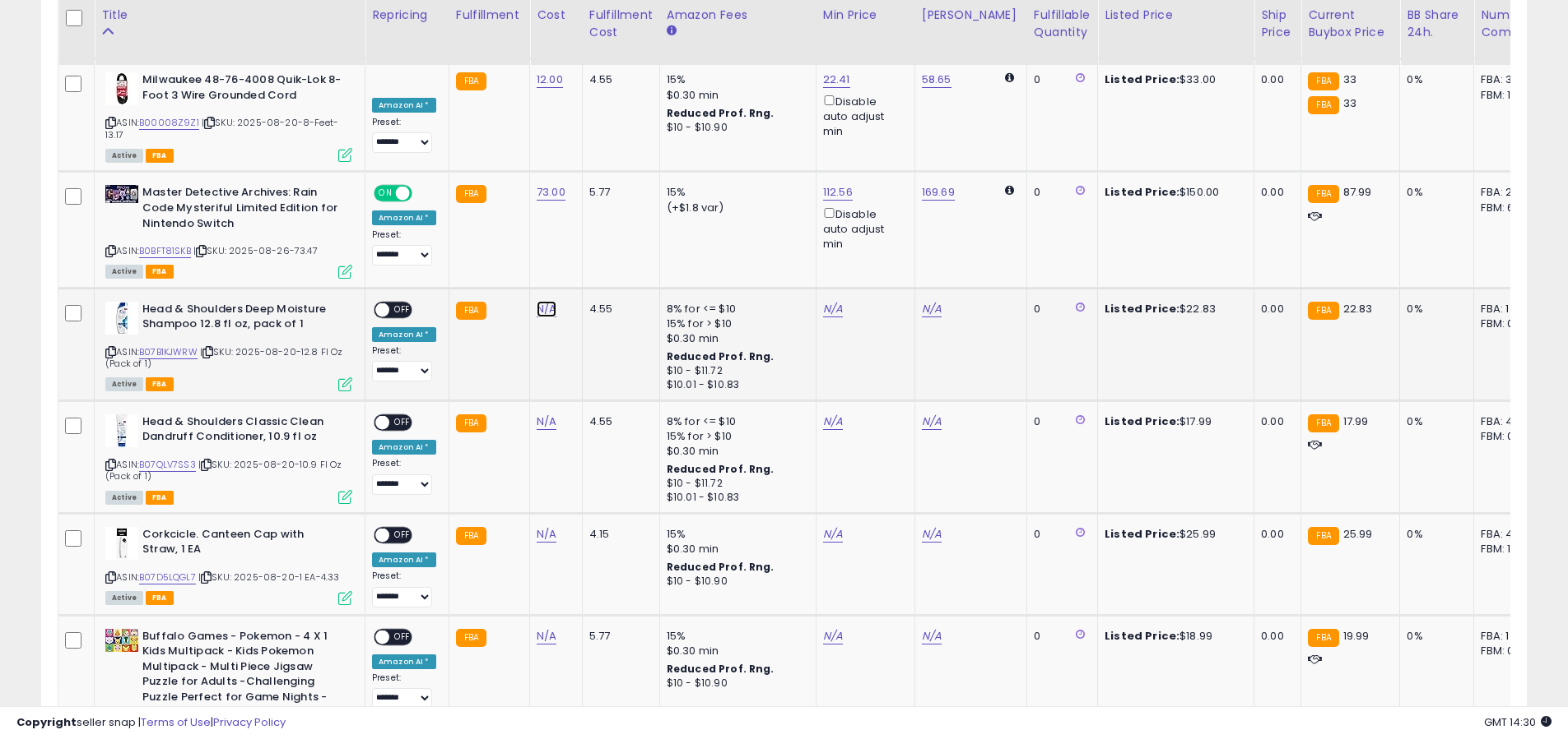
click at [538, 301] on link "N/A" at bounding box center [546, 308] width 20 height 16
type input "*"
click button "submit" at bounding box center [595, 237] width 28 height 24
click at [380, 302] on span at bounding box center [382, 309] width 14 height 14
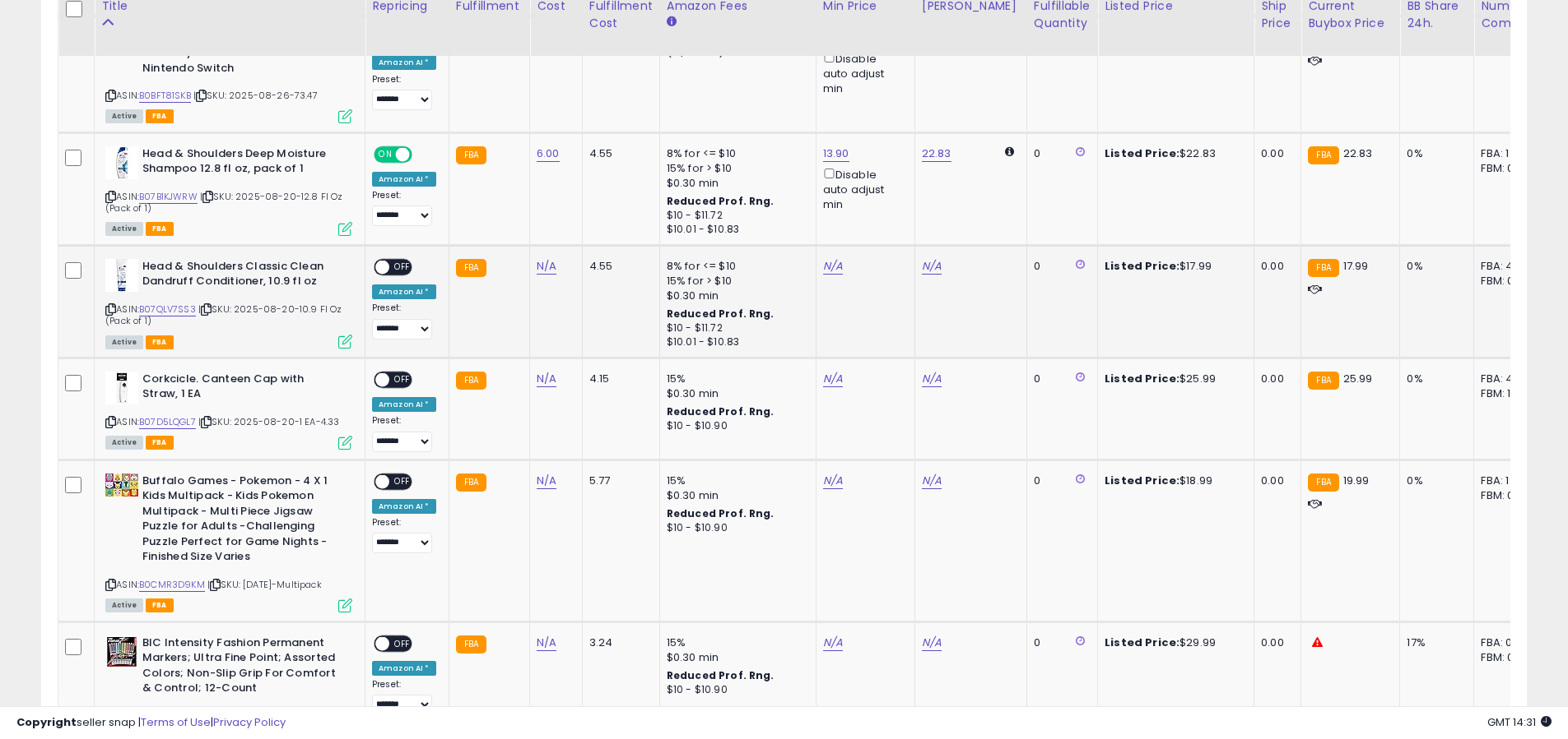
scroll to position [1927, 0]
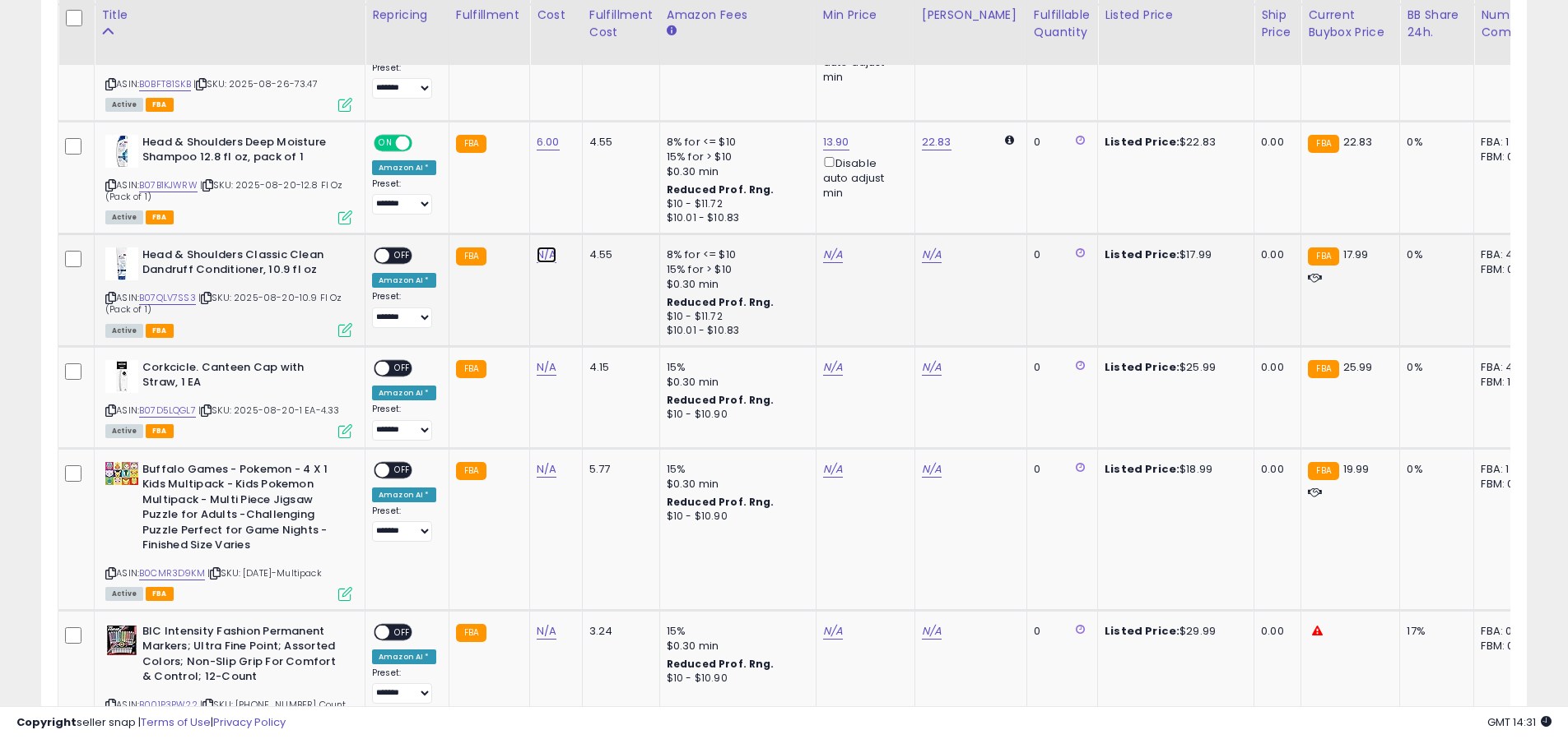
click at [537, 247] on link "N/A" at bounding box center [546, 255] width 20 height 16
type input "*"
click button "submit" at bounding box center [595, 183] width 28 height 24
click at [549, 134] on link "6.00" at bounding box center [548, 142] width 23 height 16
type input "*"
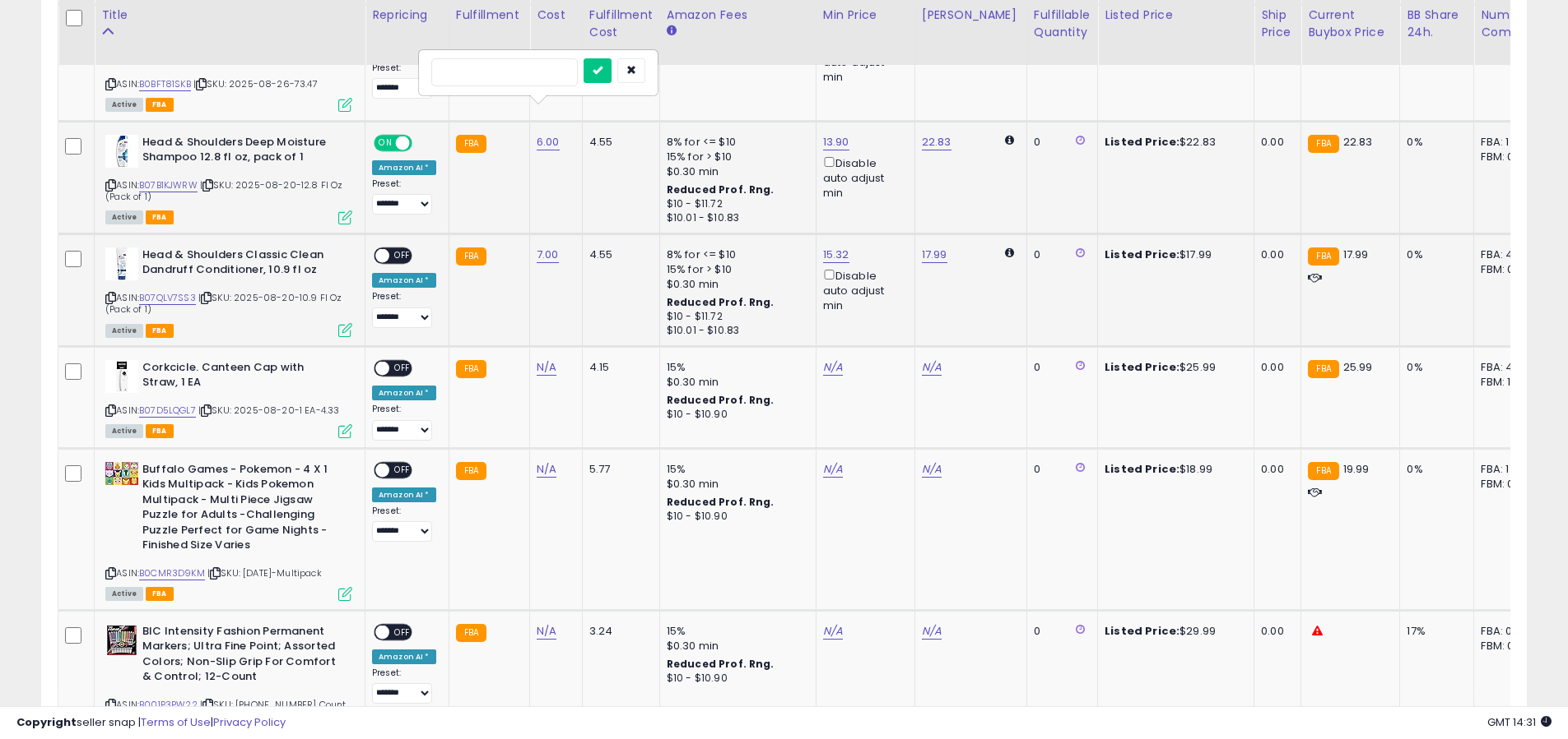
type input "*"
click button "submit" at bounding box center [597, 70] width 28 height 24
click at [921, 247] on link "17.99" at bounding box center [934, 255] width 25 height 16
click at [890, 172] on input "*****" at bounding box center [890, 168] width 146 height 28
click at [888, 172] on input "*****" at bounding box center [890, 168] width 146 height 28
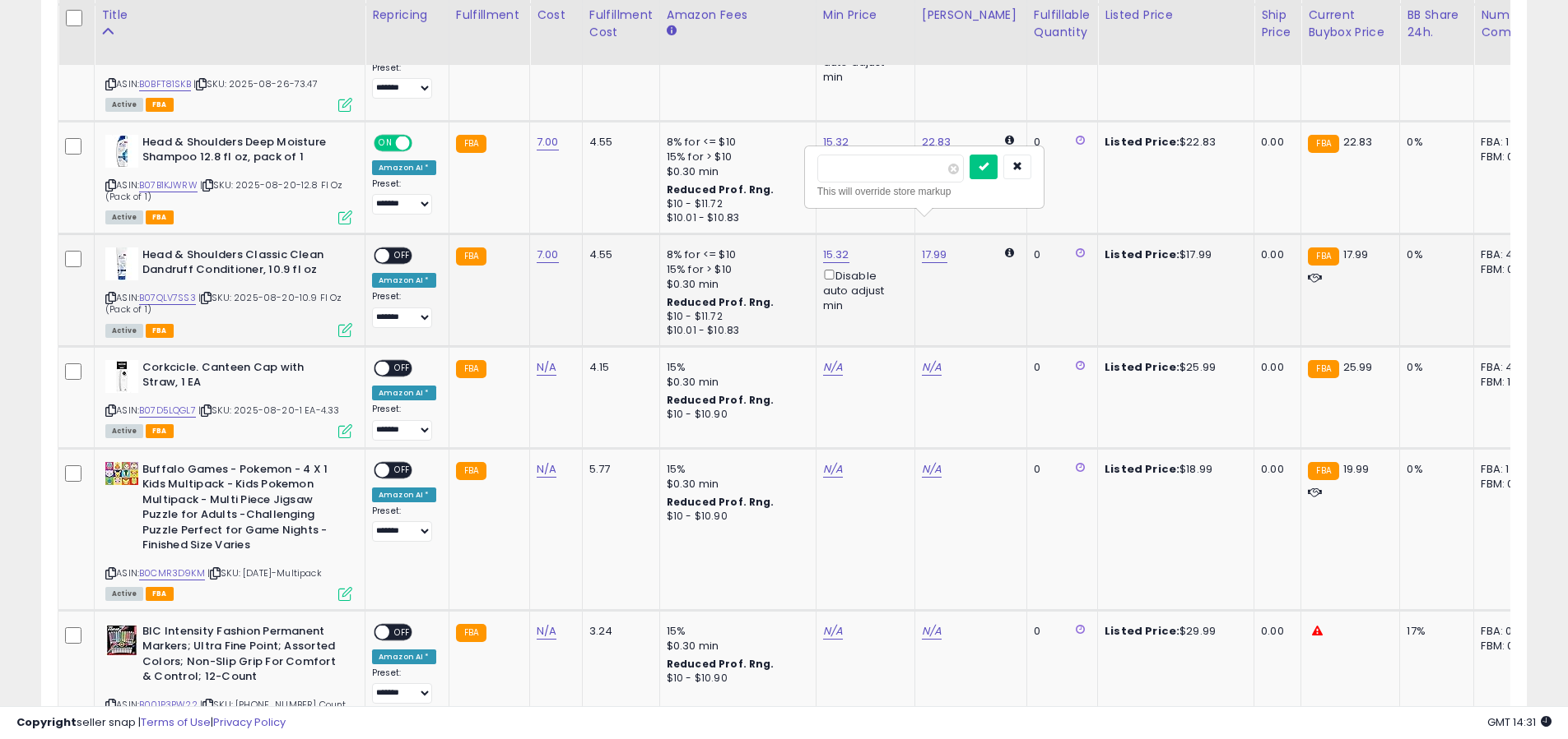
click at [888, 172] on input "*****" at bounding box center [890, 168] width 146 height 28
type input "**"
click button "submit" at bounding box center [983, 166] width 28 height 24
click at [398, 249] on span "OFF" at bounding box center [402, 256] width 26 height 14
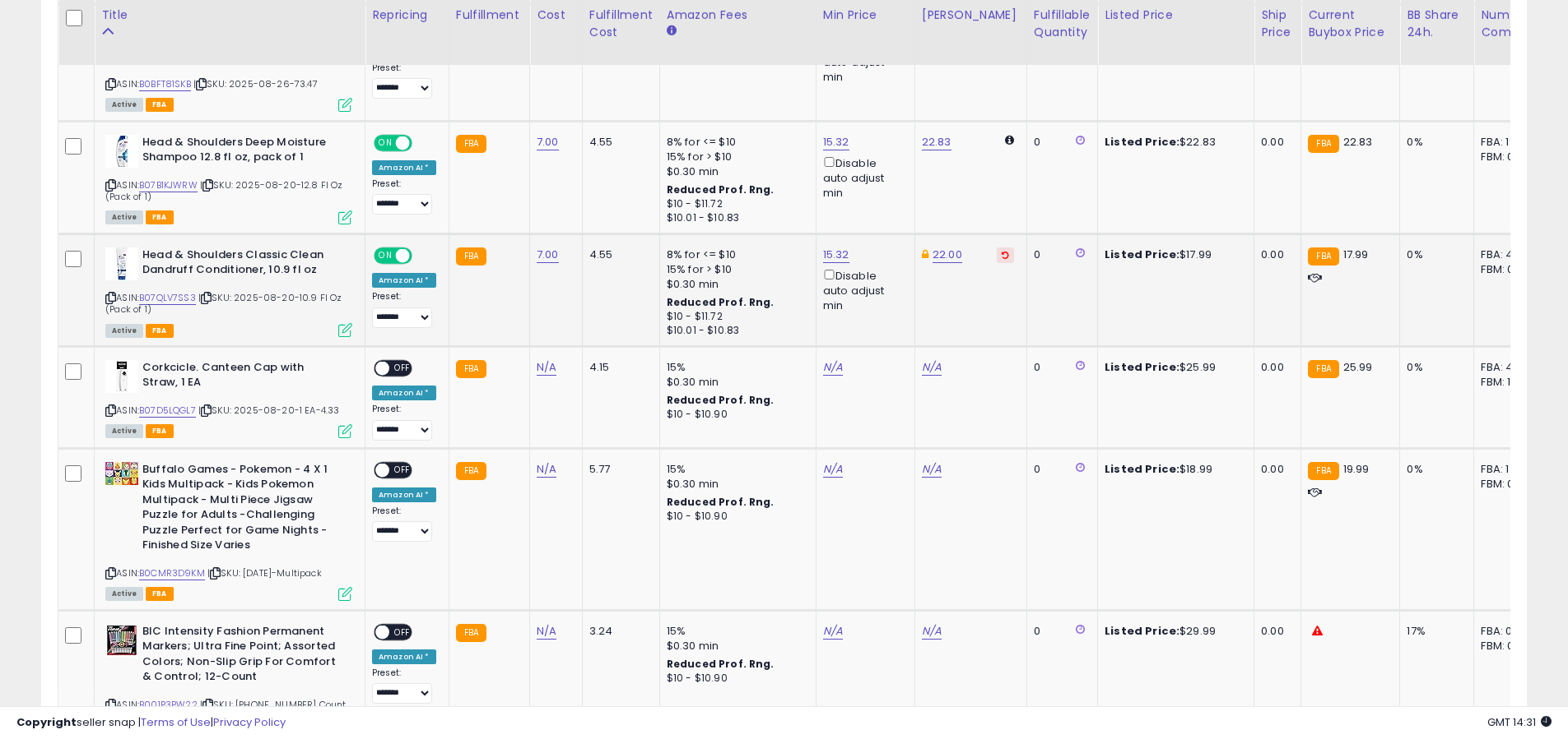
scroll to position [2095, 0]
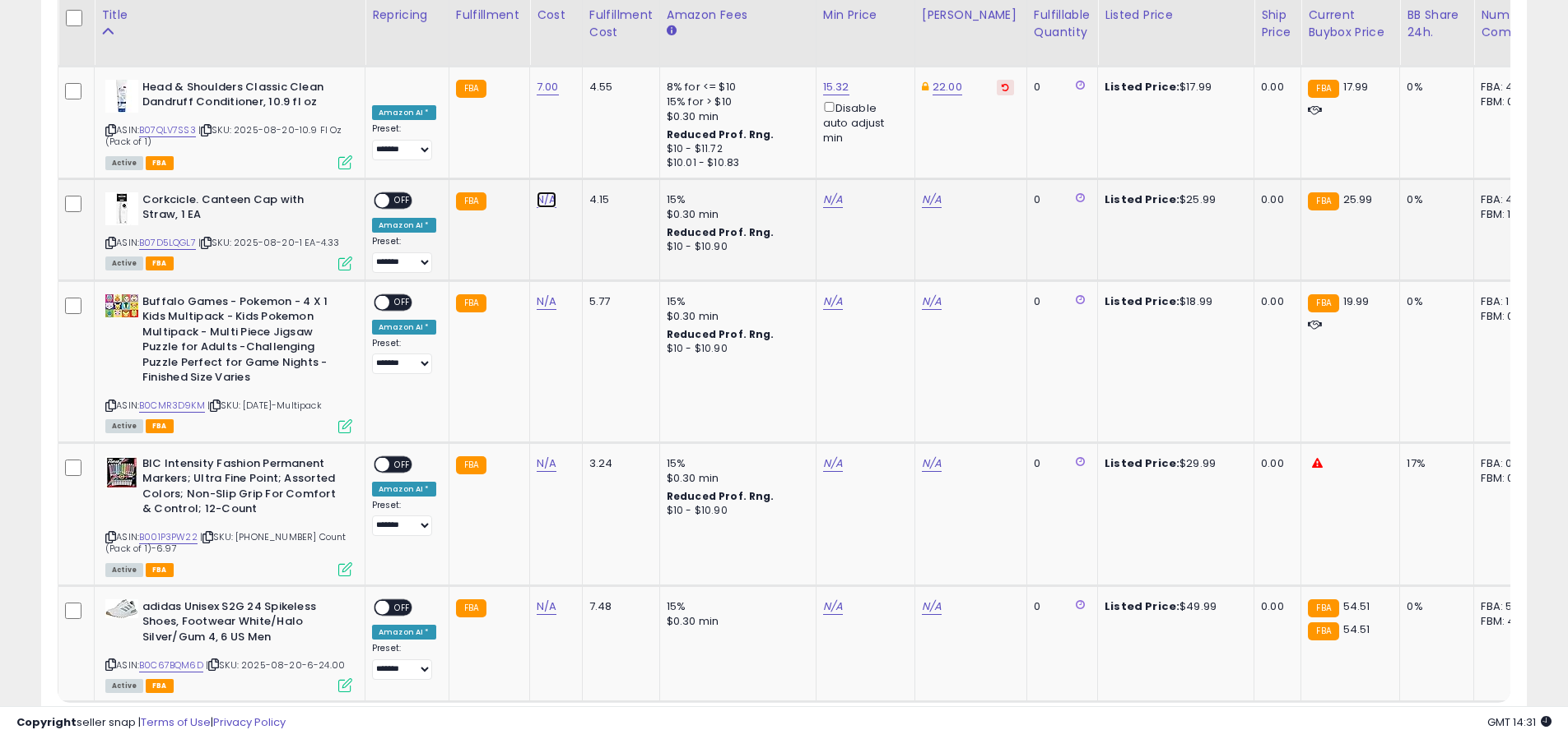
click at [549, 191] on link "N/A" at bounding box center [546, 199] width 20 height 16
type input "*"
click button "submit" at bounding box center [595, 128] width 28 height 24
click at [402, 193] on span "OFF" at bounding box center [402, 200] width 26 height 14
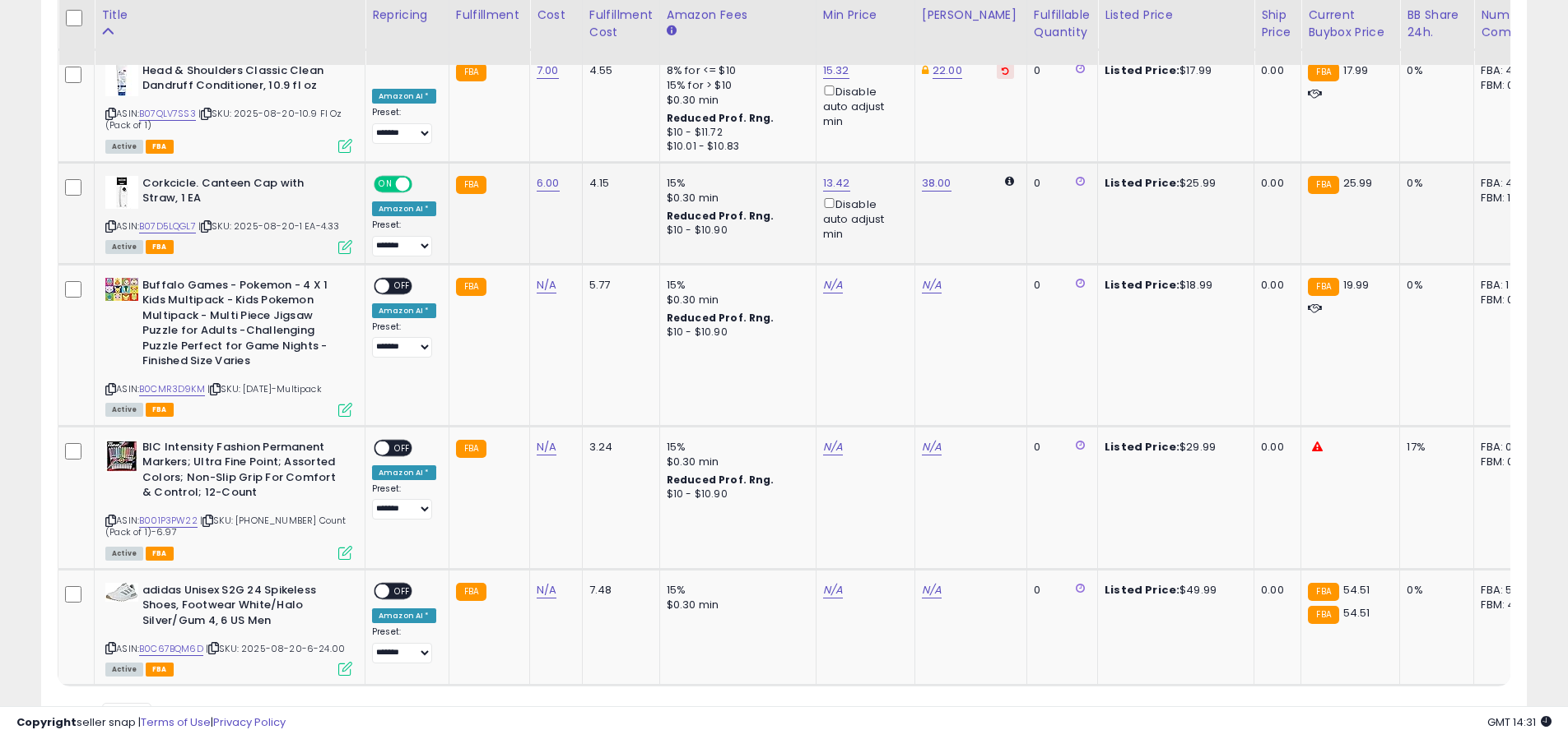
scroll to position [2125, 0]
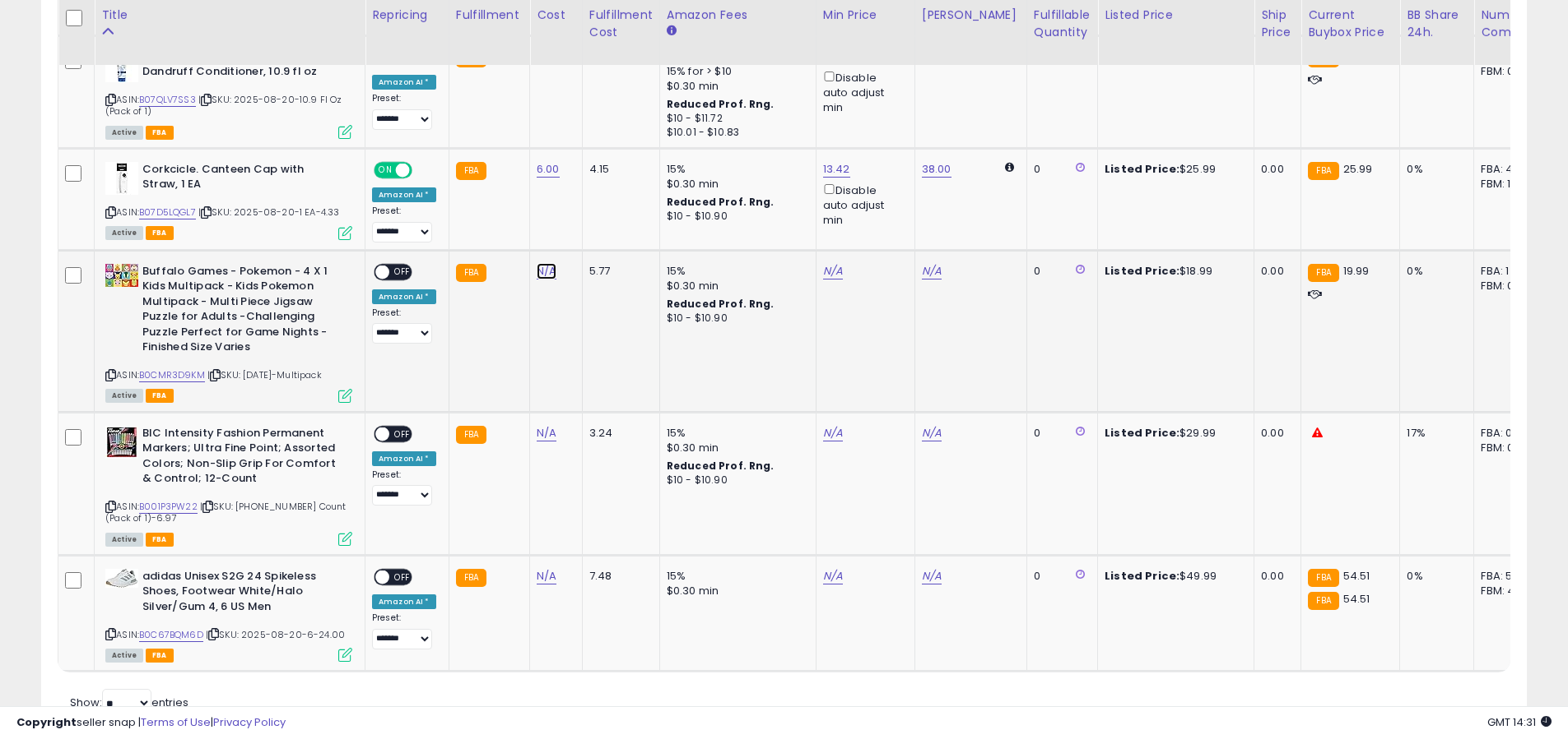
click at [544, 263] on link "N/A" at bounding box center [546, 271] width 20 height 16
type input "*"
click button "submit" at bounding box center [595, 199] width 28 height 24
click at [399, 264] on div "**********" at bounding box center [404, 304] width 64 height 81
click at [400, 265] on span "OFF" at bounding box center [402, 272] width 26 height 14
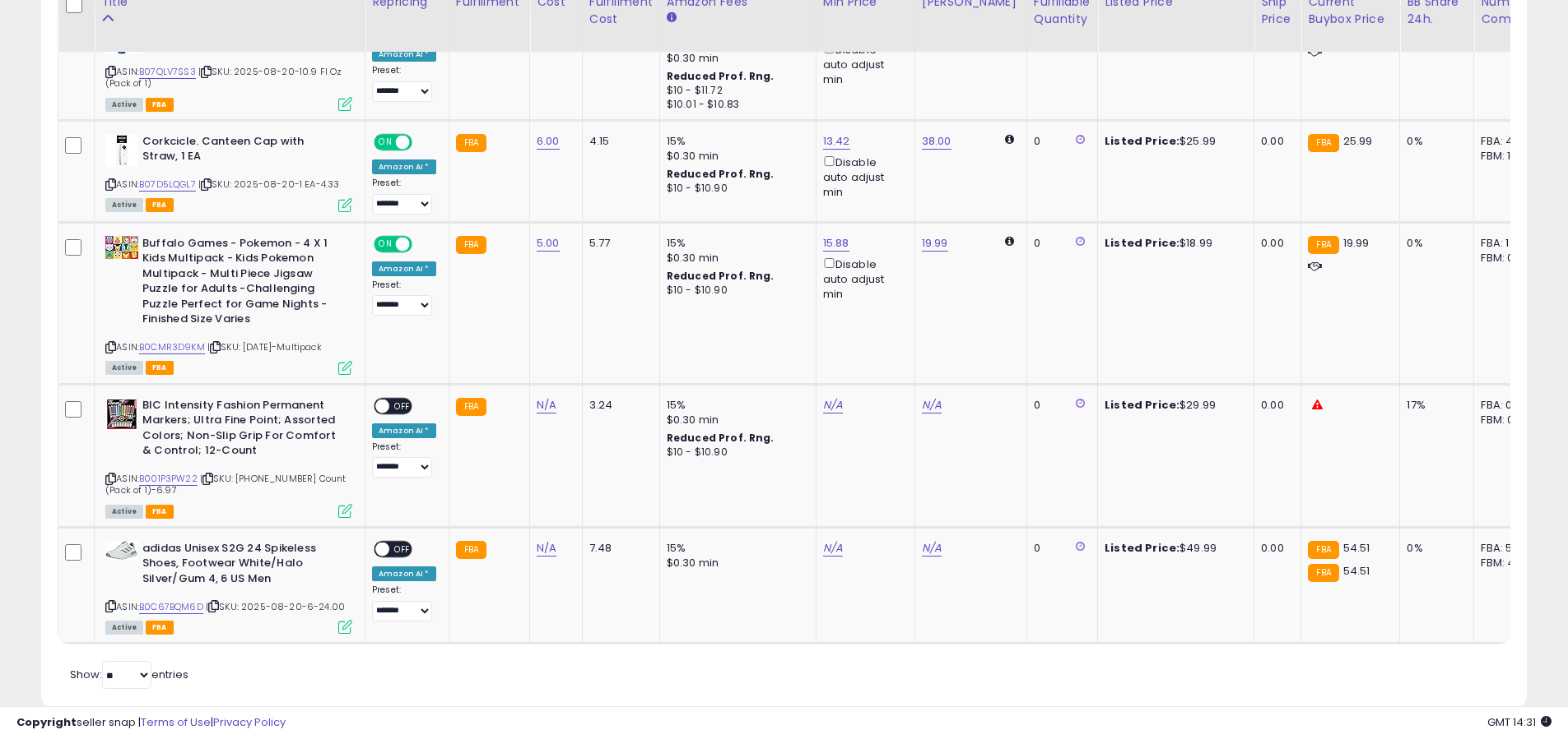
scroll to position [2168, 0]
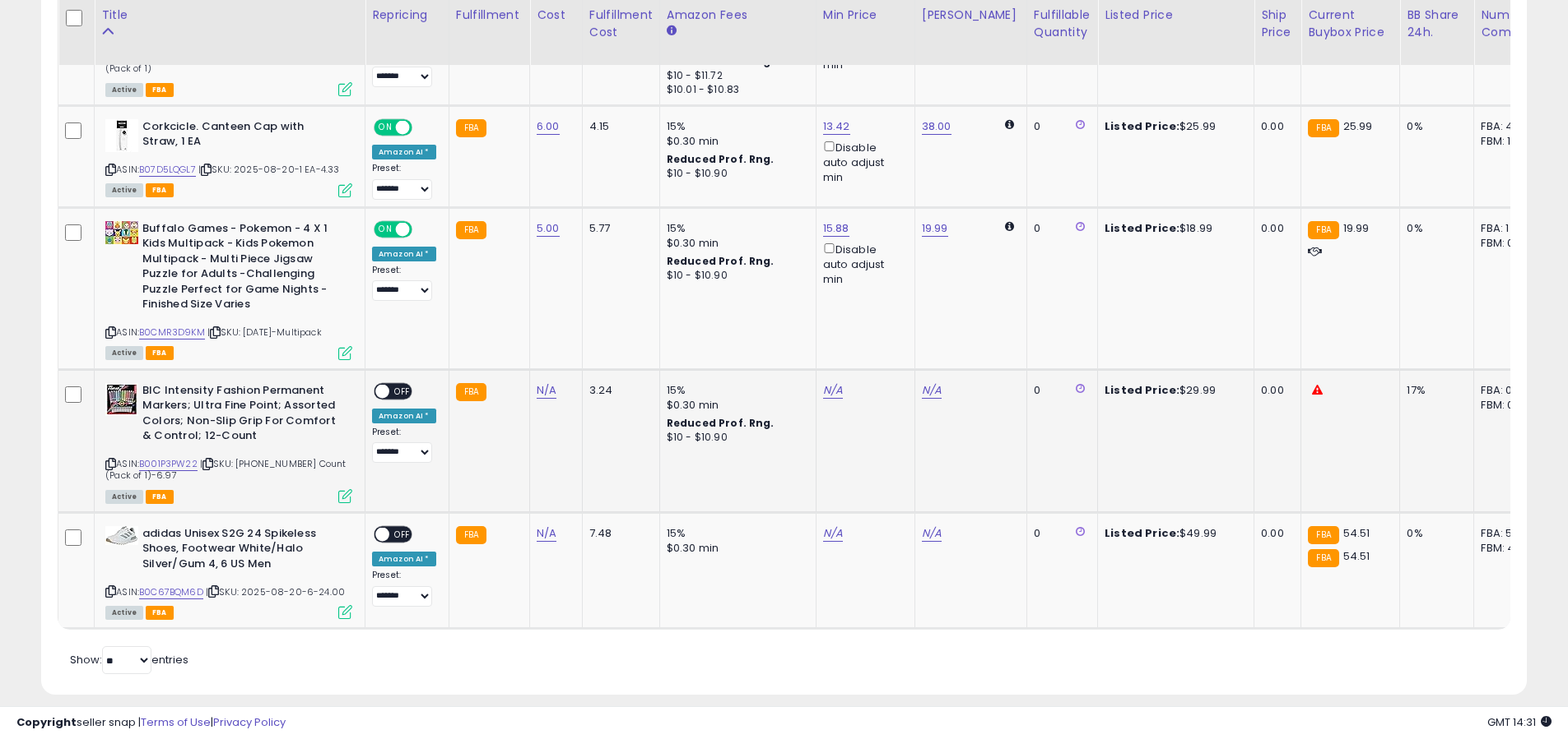
click at [554, 383] on div "N/A" at bounding box center [553, 390] width 33 height 15
click at [550, 382] on link "N/A" at bounding box center [546, 390] width 20 height 16
click at [543, 382] on link "N/A" at bounding box center [546, 390] width 20 height 16
click at [539, 382] on link "N/A" at bounding box center [546, 390] width 20 height 16
type input "*"
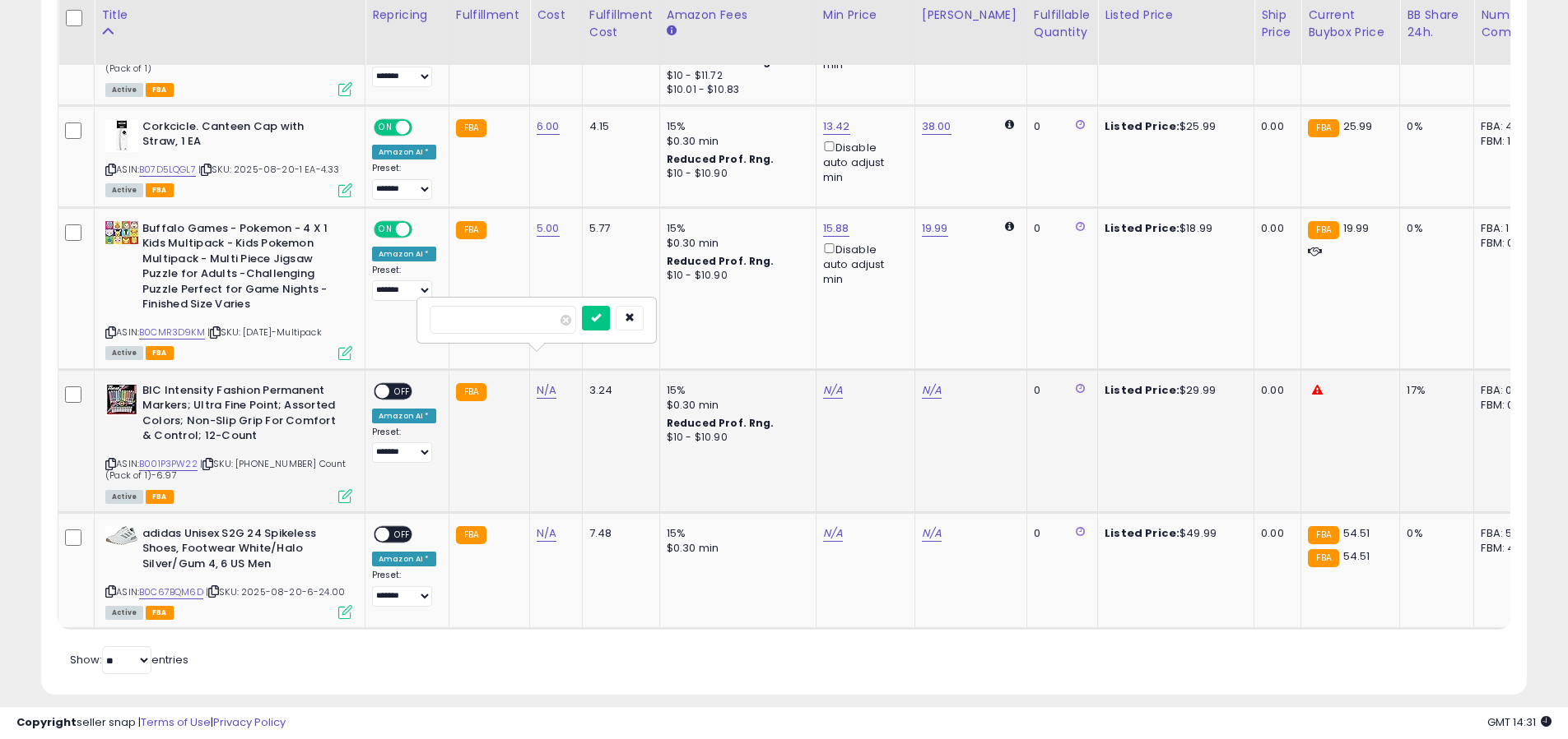
click button "submit" at bounding box center [595, 318] width 28 height 24
click at [396, 384] on span "OFF" at bounding box center [402, 391] width 26 height 14
click at [537, 526] on link "N/A" at bounding box center [546, 534] width 20 height 16
type input "**"
click button "submit" at bounding box center [595, 462] width 28 height 24
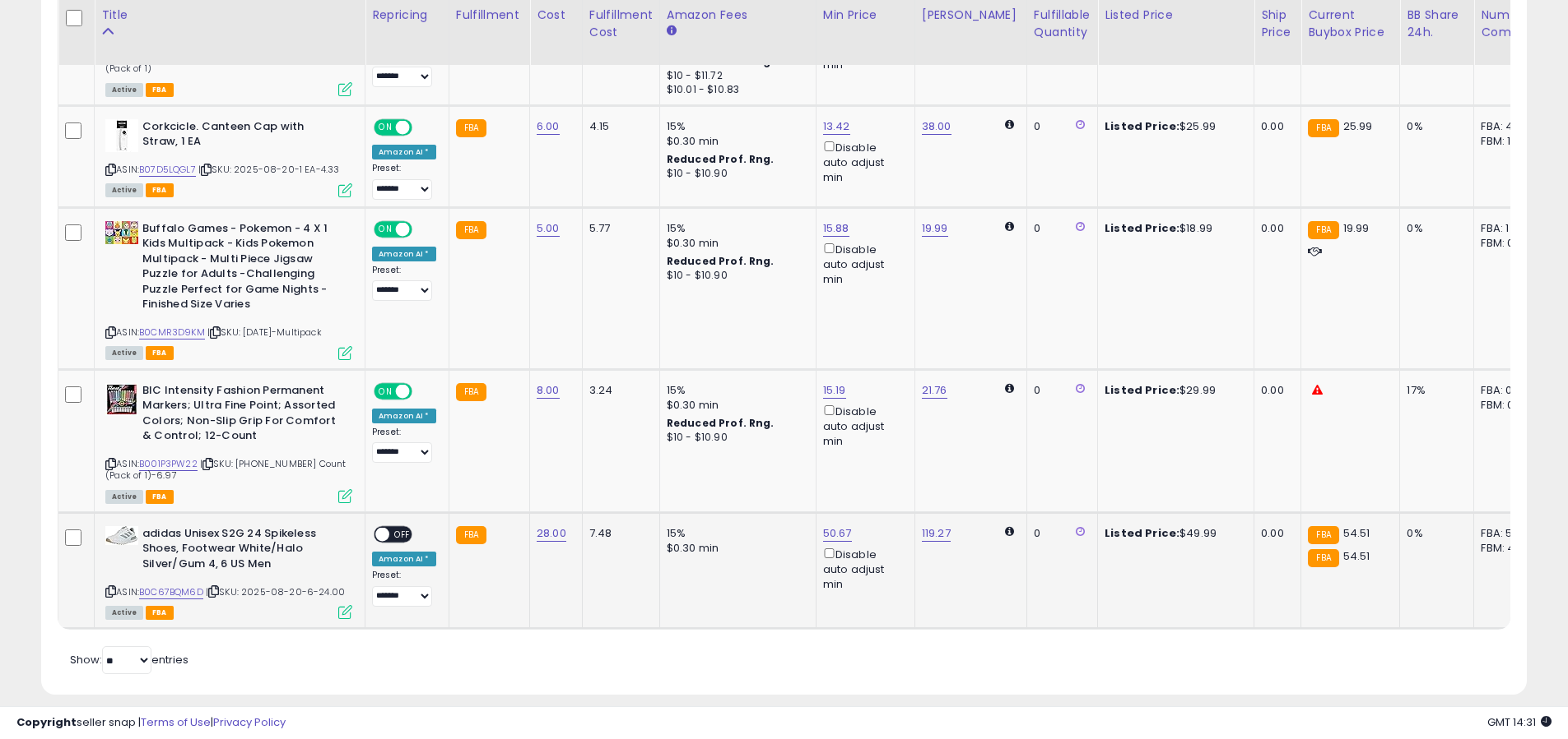
click at [400, 528] on span "OFF" at bounding box center [402, 535] width 26 height 14
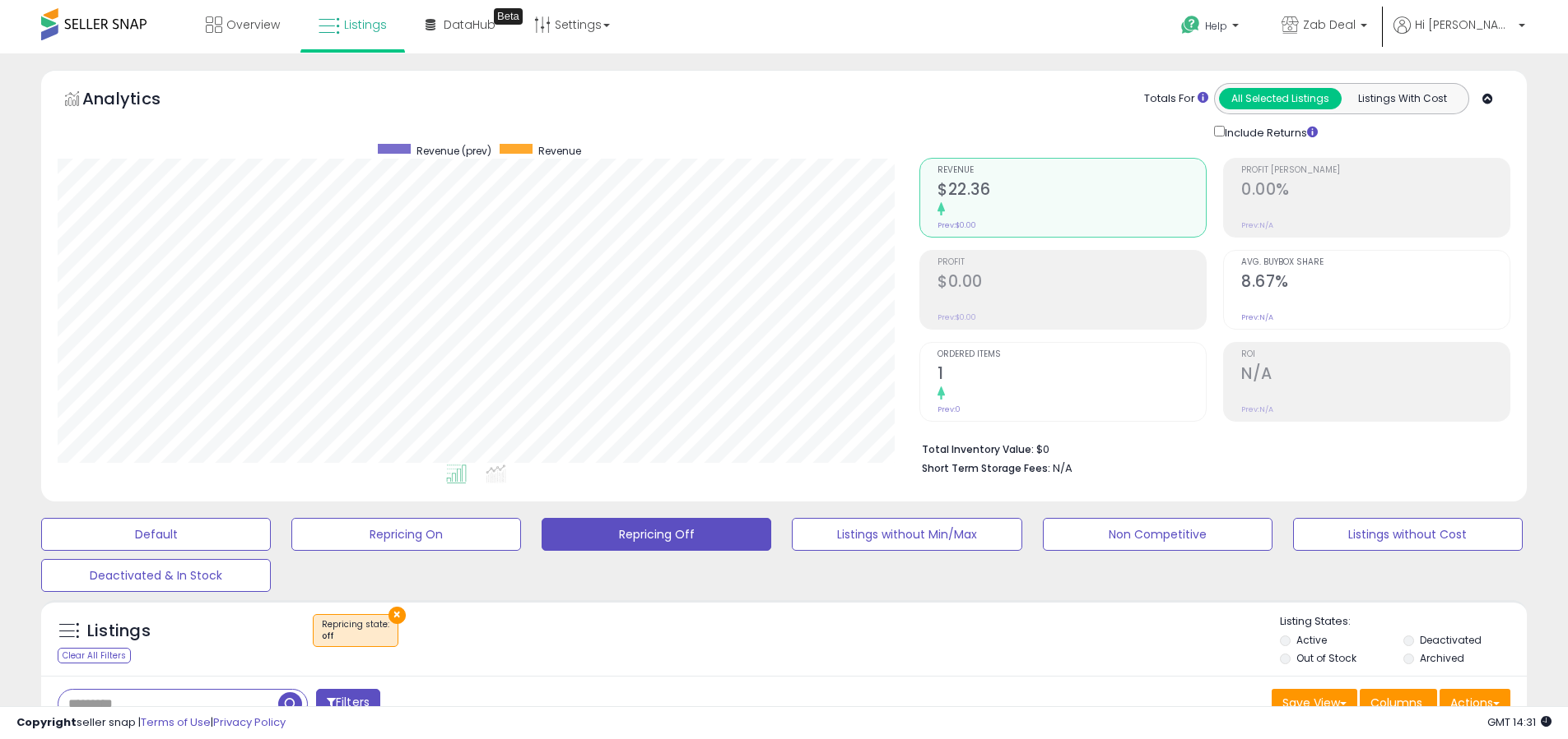
scroll to position [563, 0]
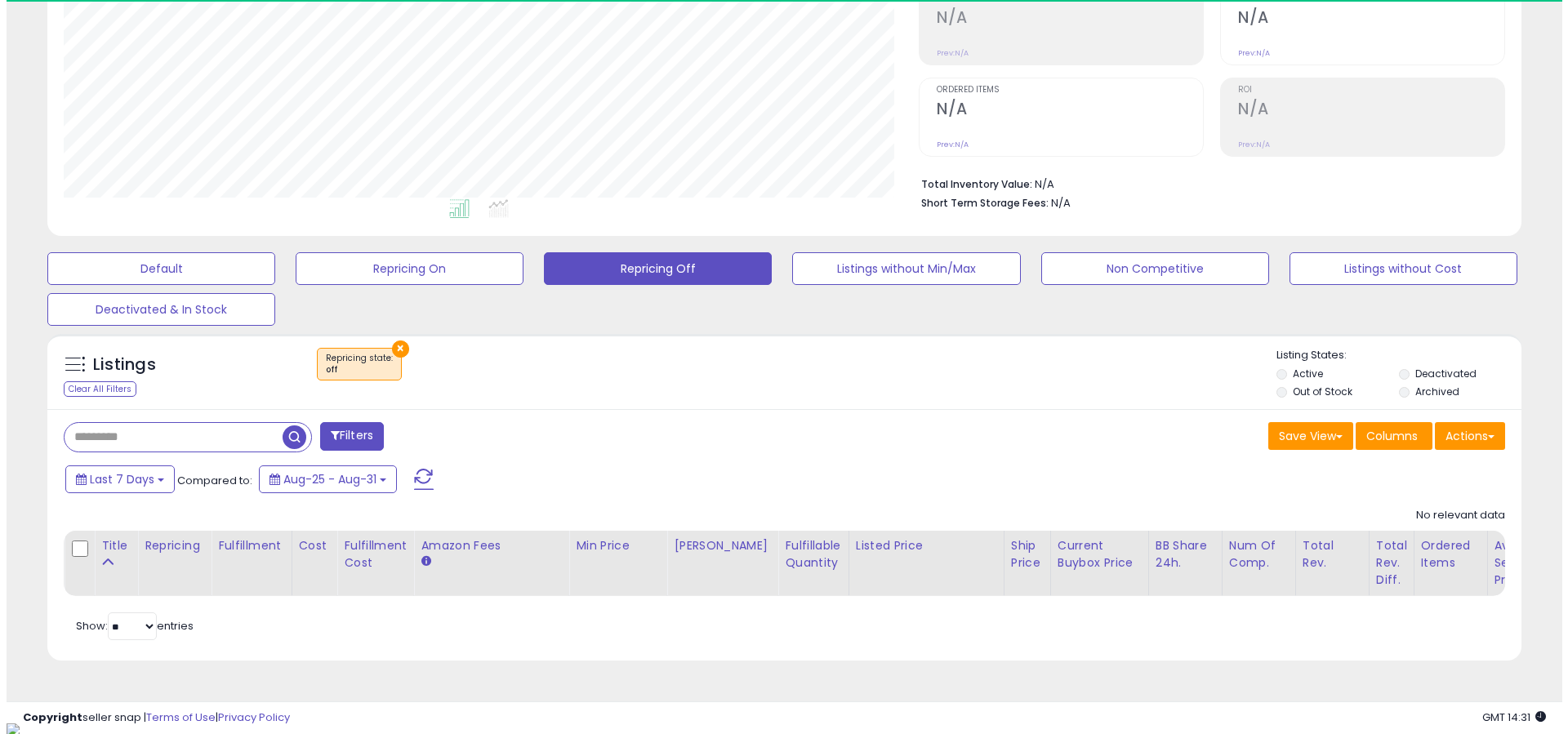
scroll to position [335, 855]
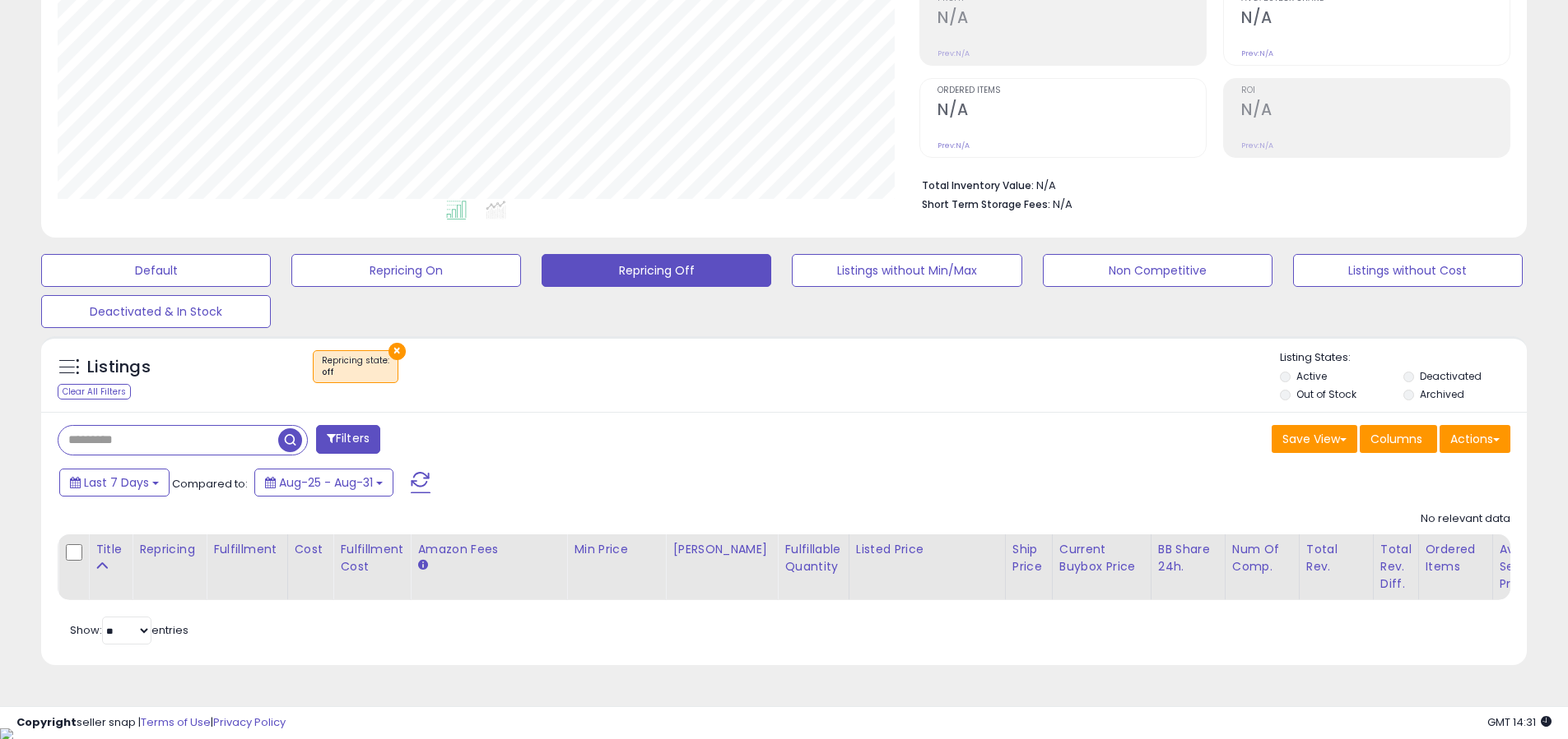
click at [396, 349] on button "×" at bounding box center [397, 352] width 17 height 17
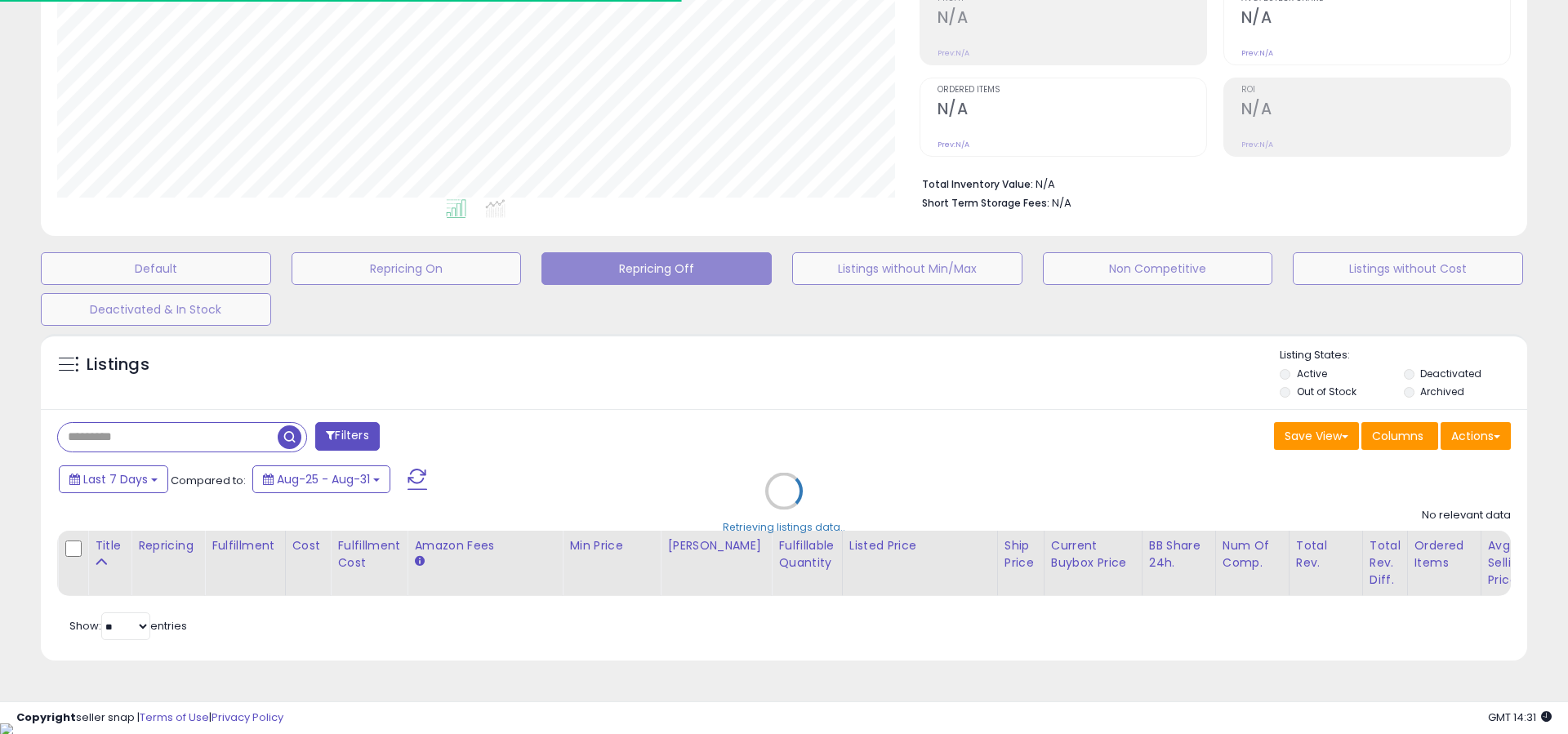
click at [200, 426] on div "Retrieving listings data.." at bounding box center [784, 503] width 1510 height 355
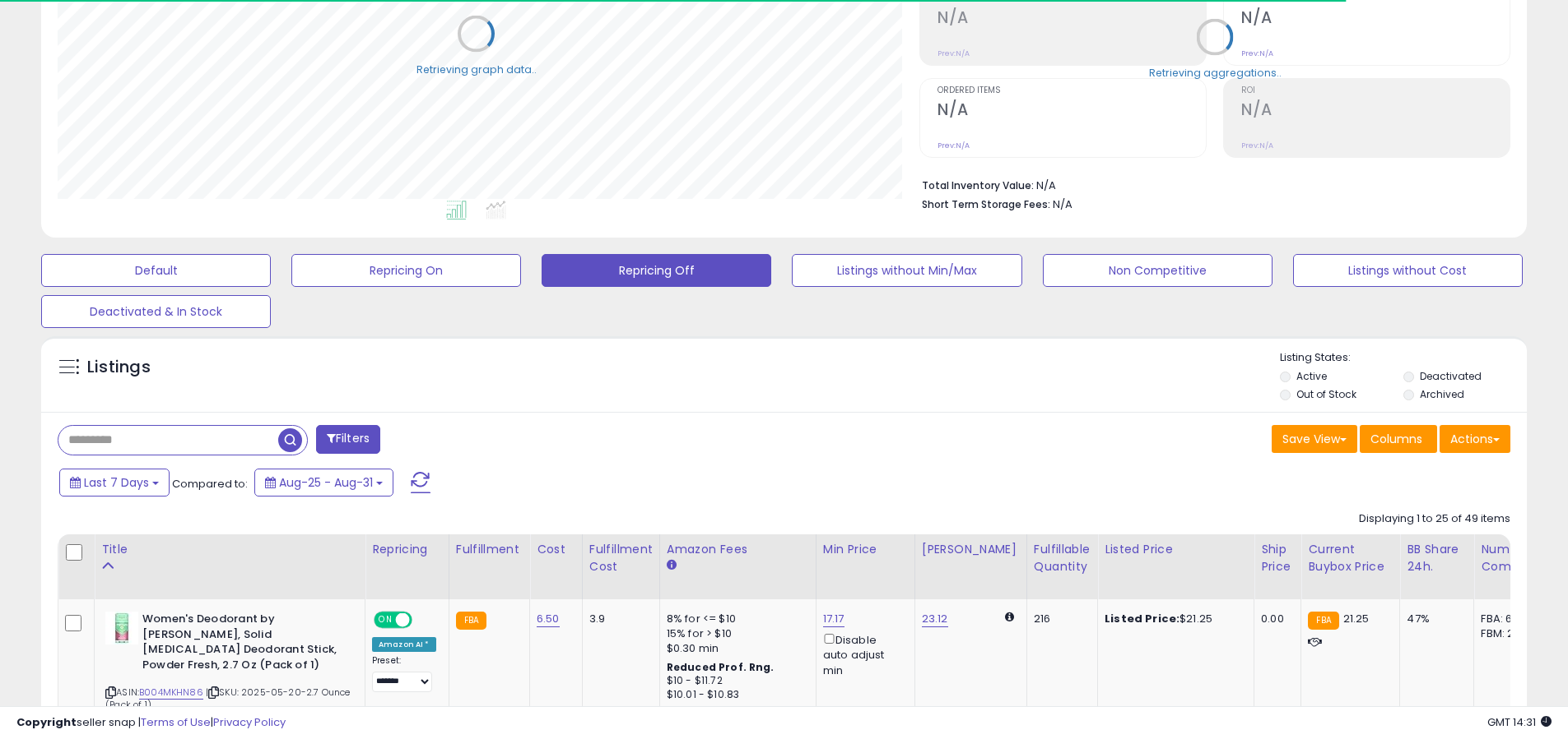
scroll to position [822142, 822019]
click at [194, 445] on input "text" at bounding box center [167, 440] width 219 height 29
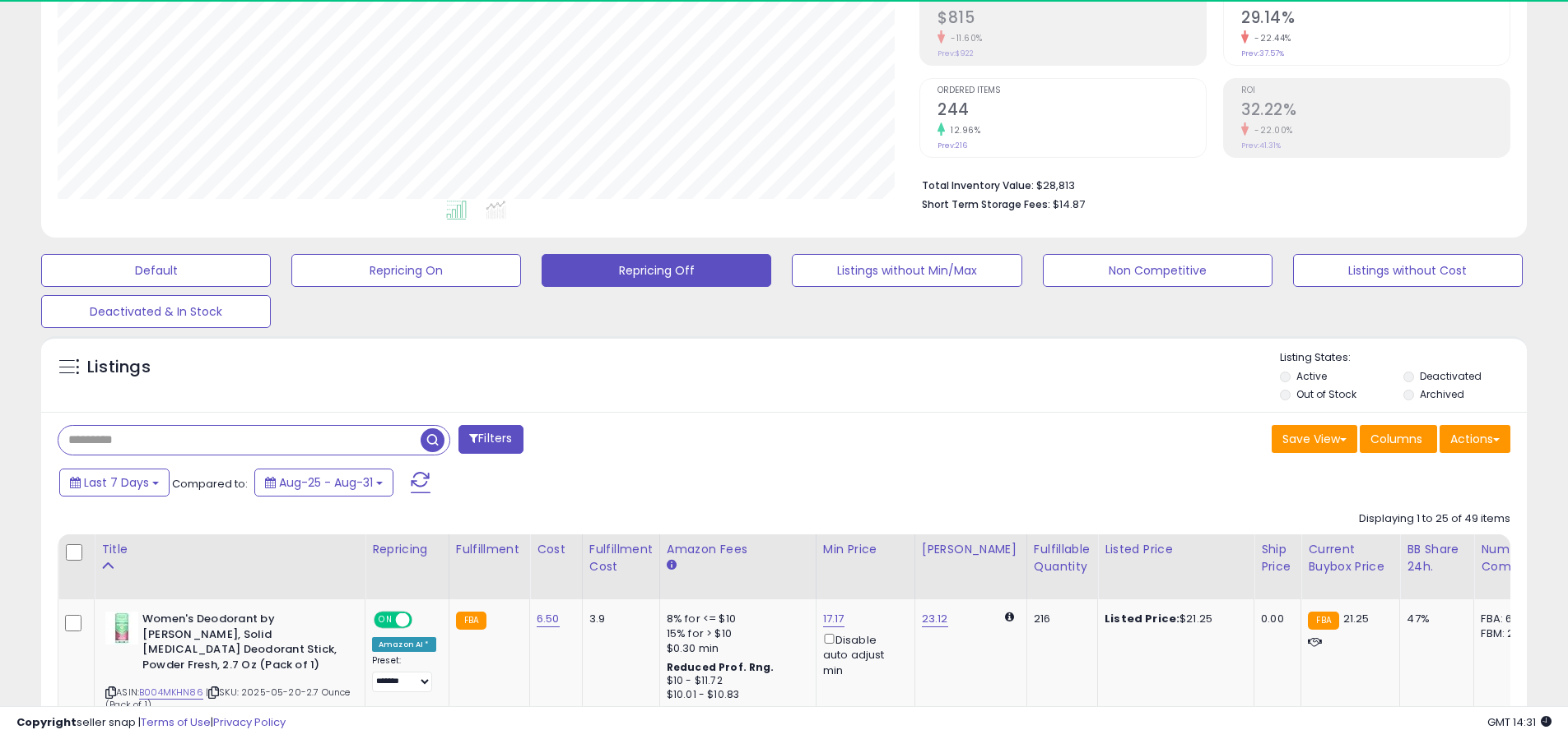
scroll to position [337, 862]
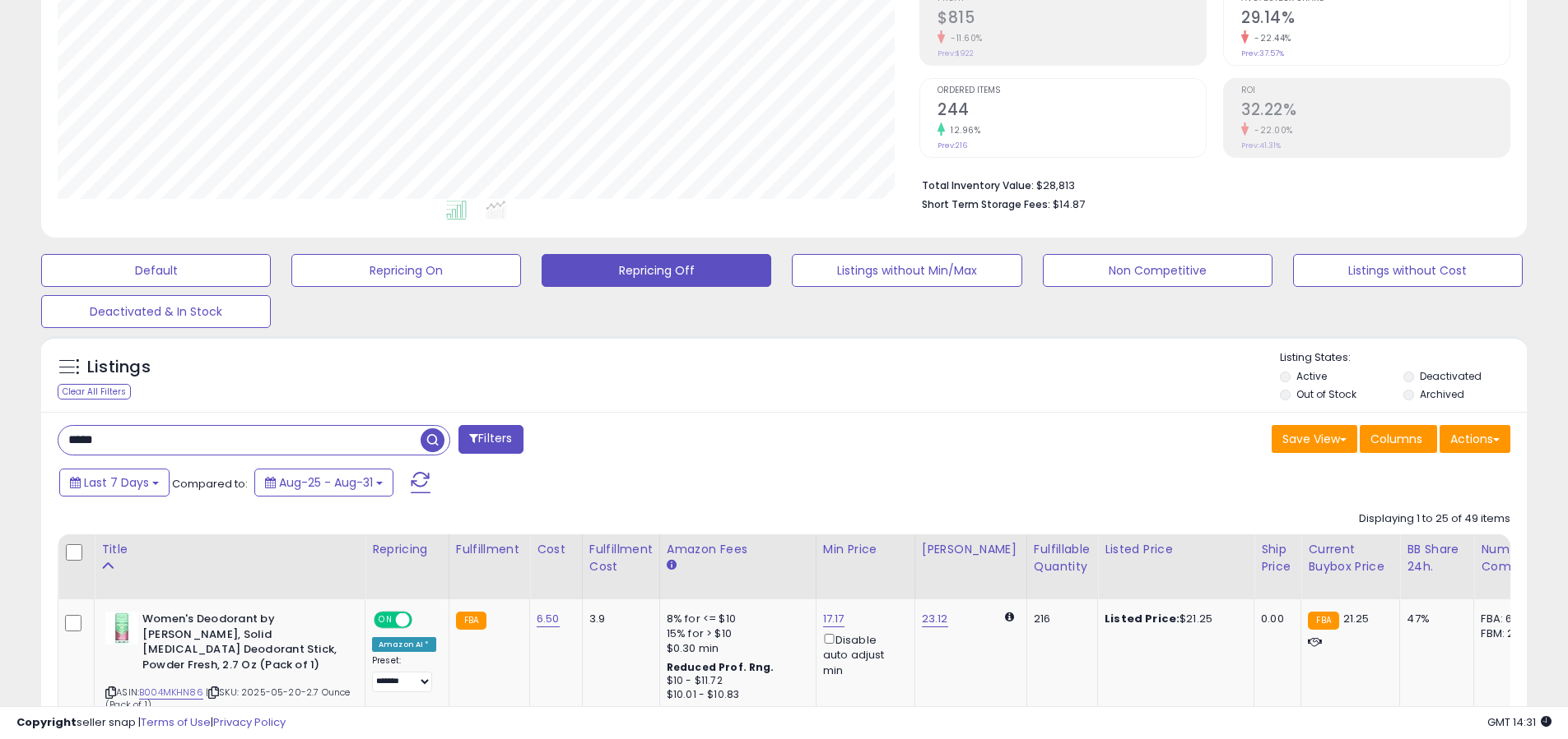
type input "*****"
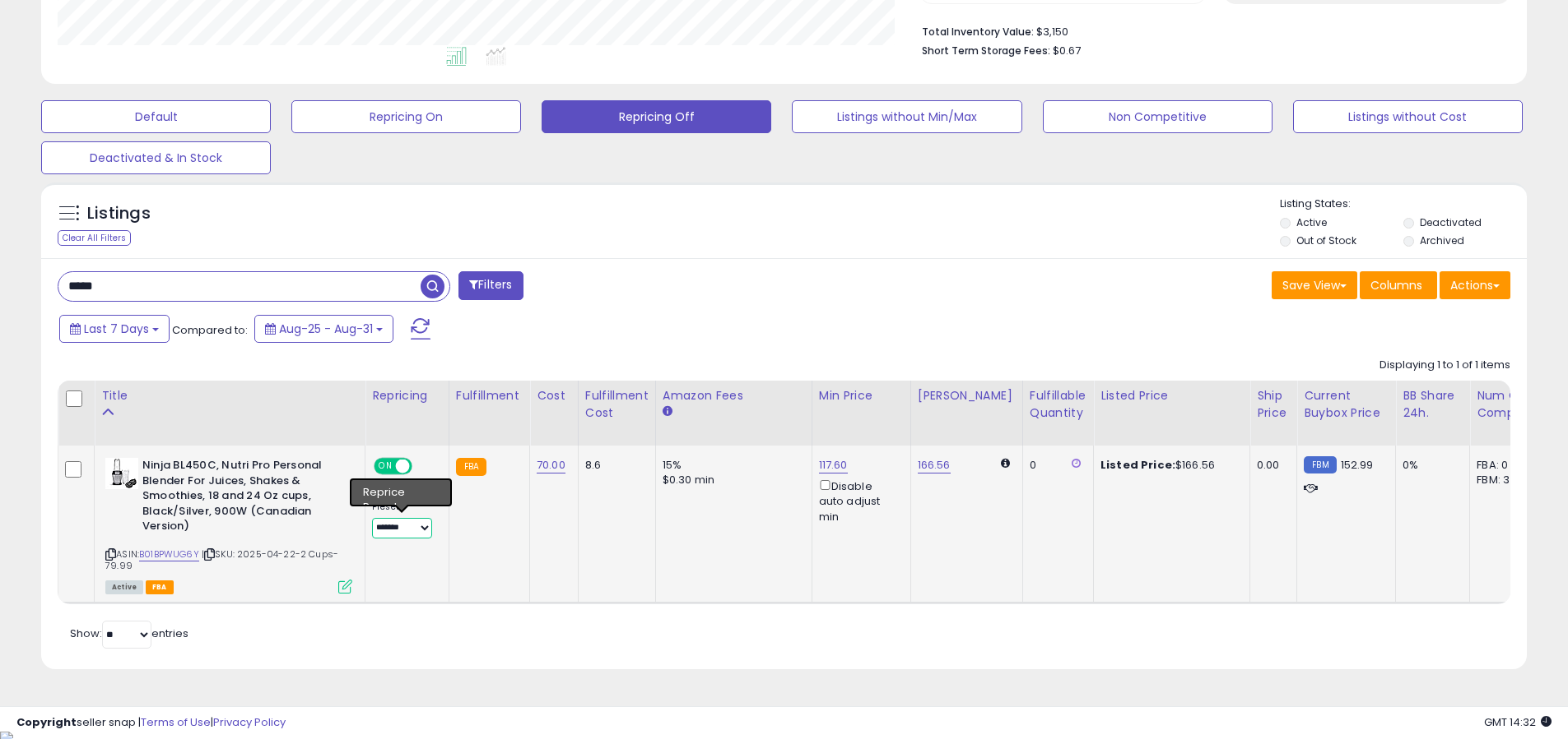
click at [414, 525] on select "**********" at bounding box center [401, 528] width 60 height 21
select select "*********"
click at [372, 518] on select "**********" at bounding box center [401, 528] width 60 height 21
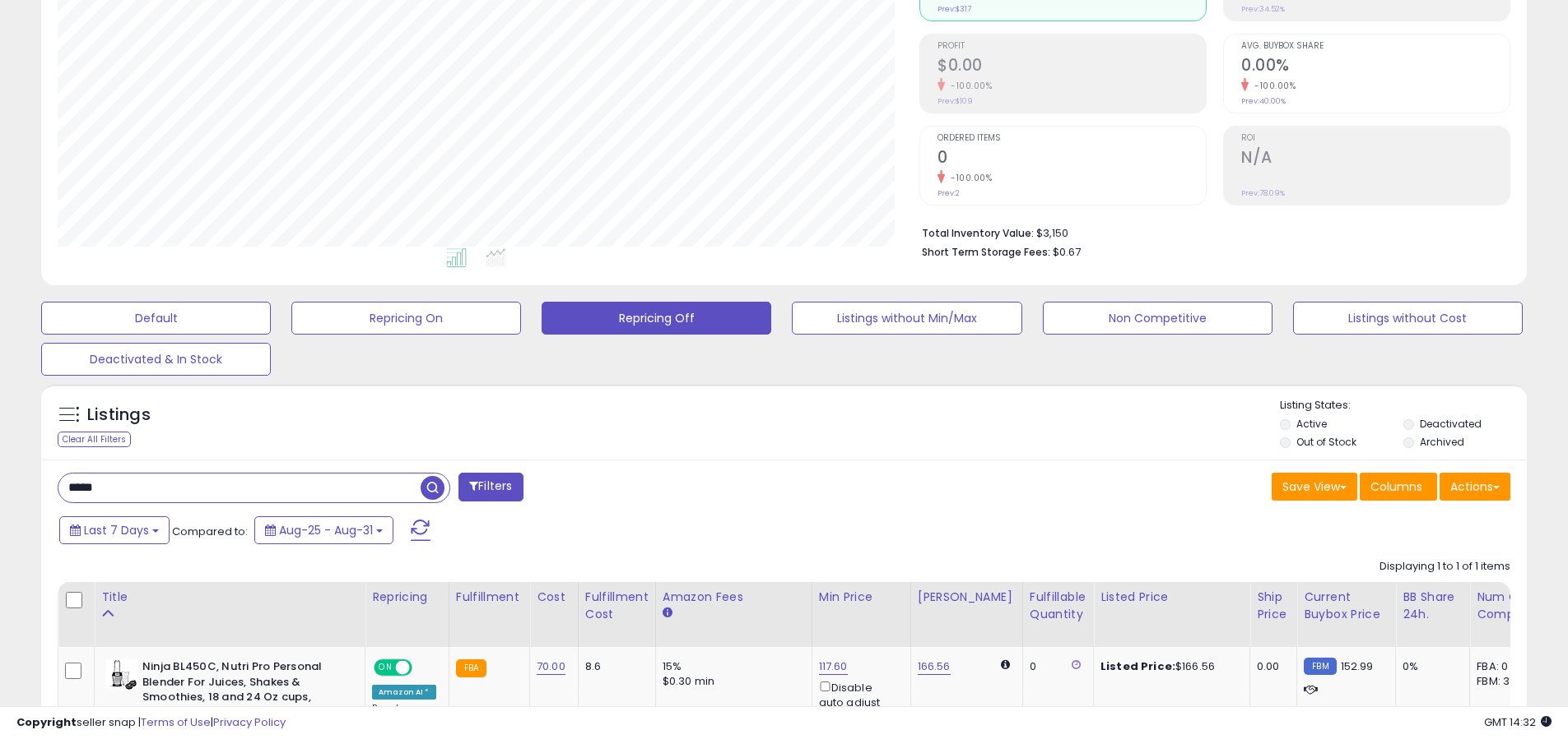
scroll to position [69, 0]
